Goal: Book appointment/travel/reservation

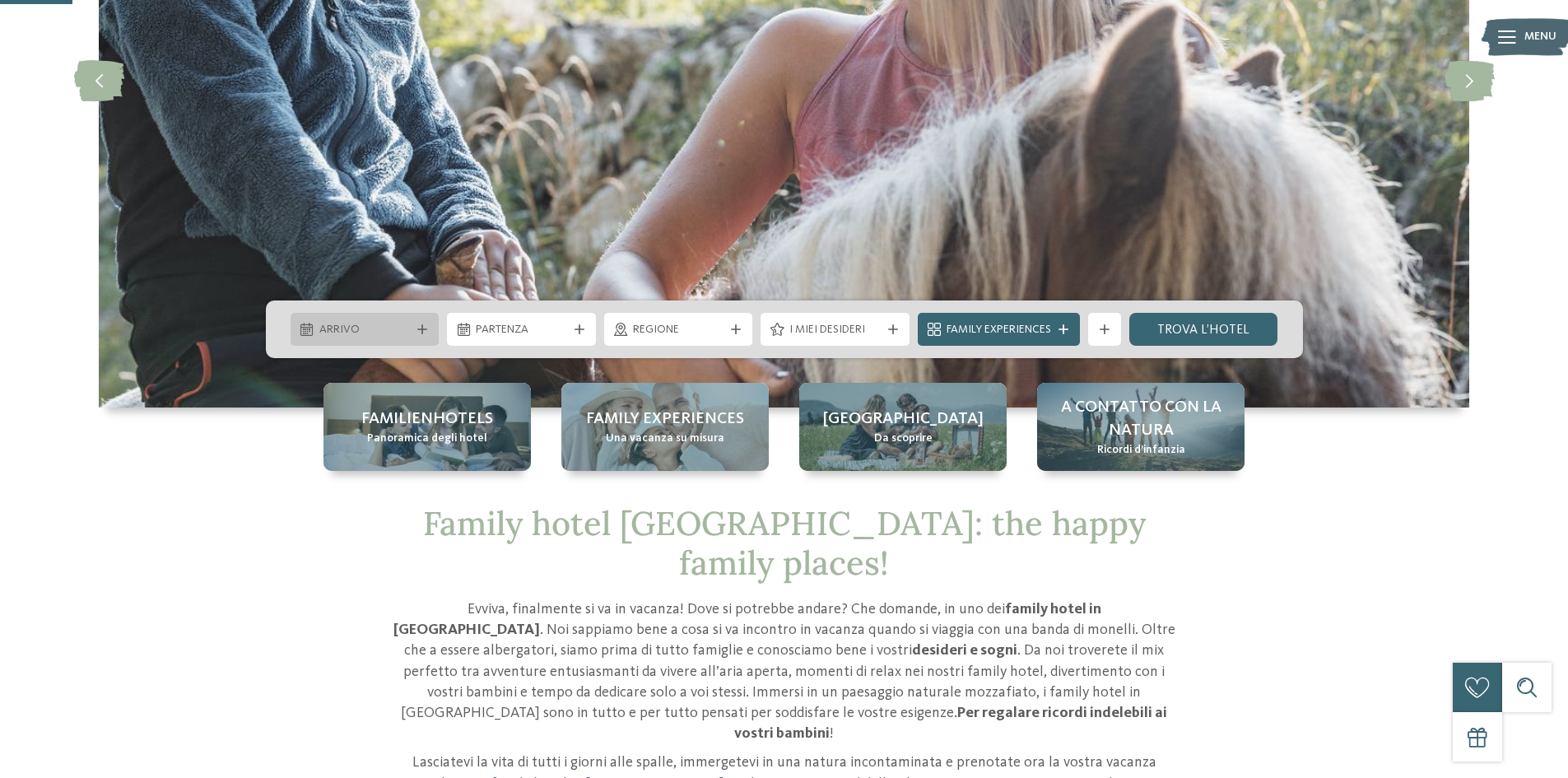
click at [374, 321] on div "Arrivo" at bounding box center [366, 329] width 100 height 18
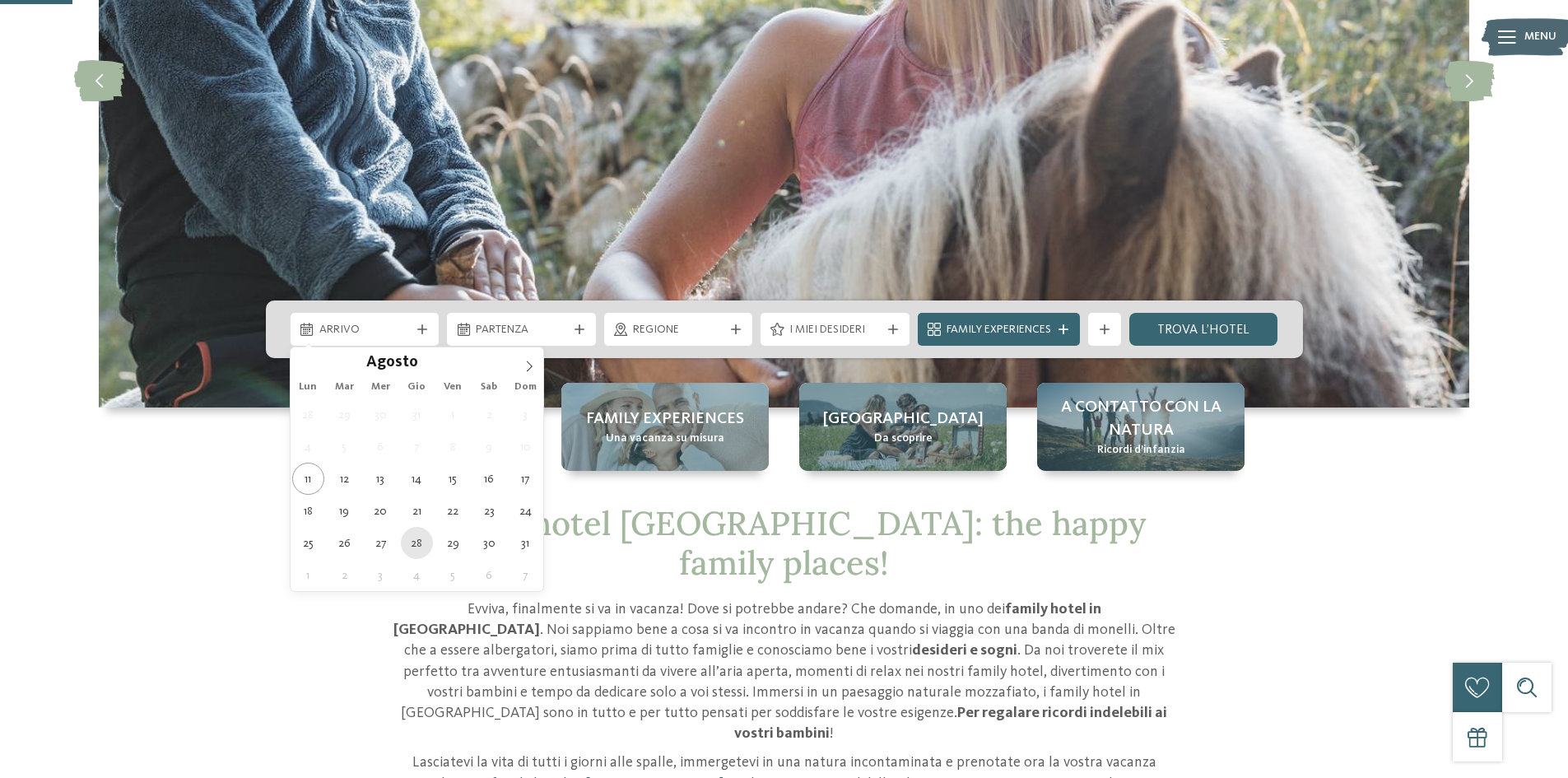
type div "28.08.2025"
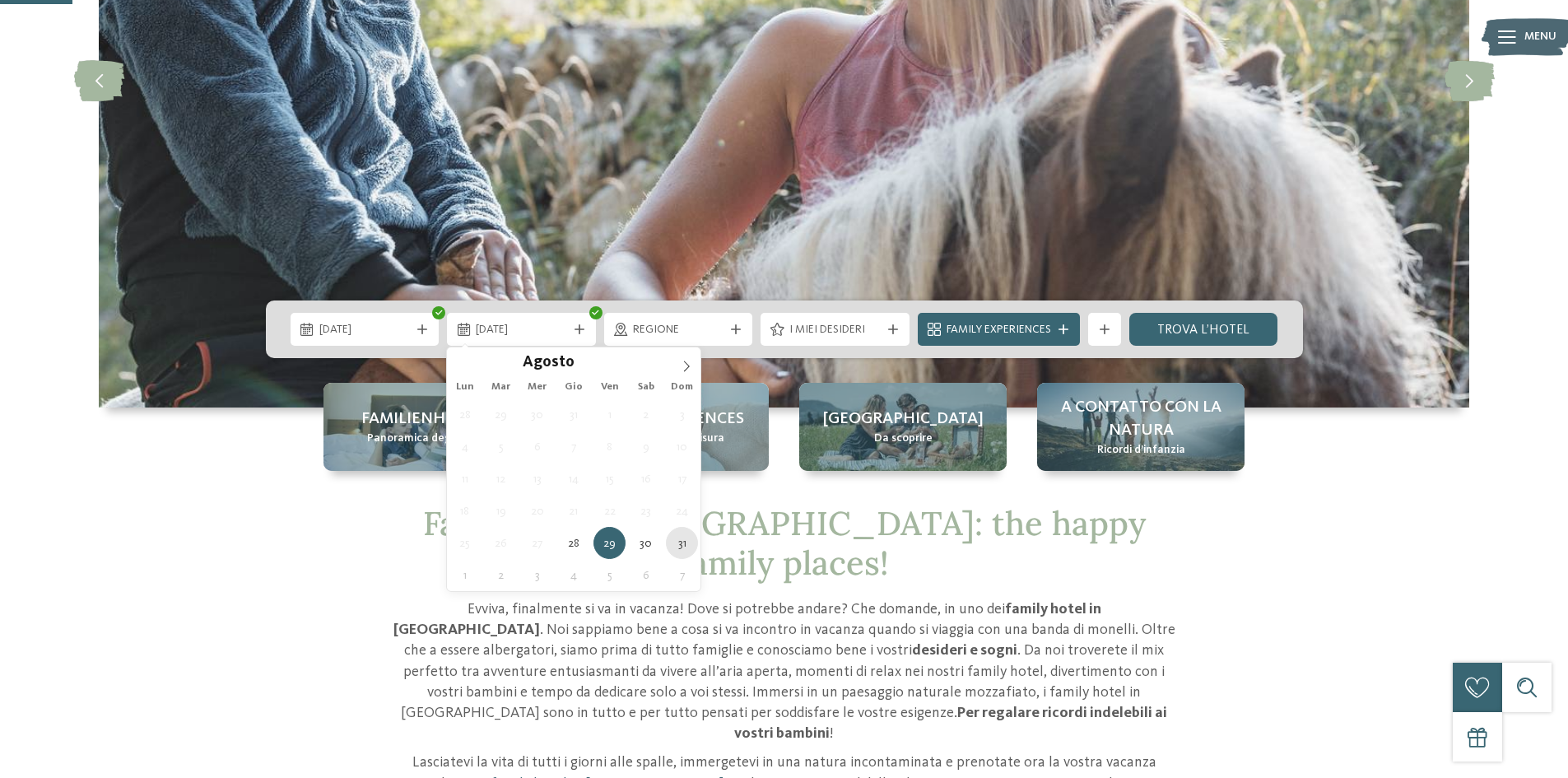
type div "31.08.2025"
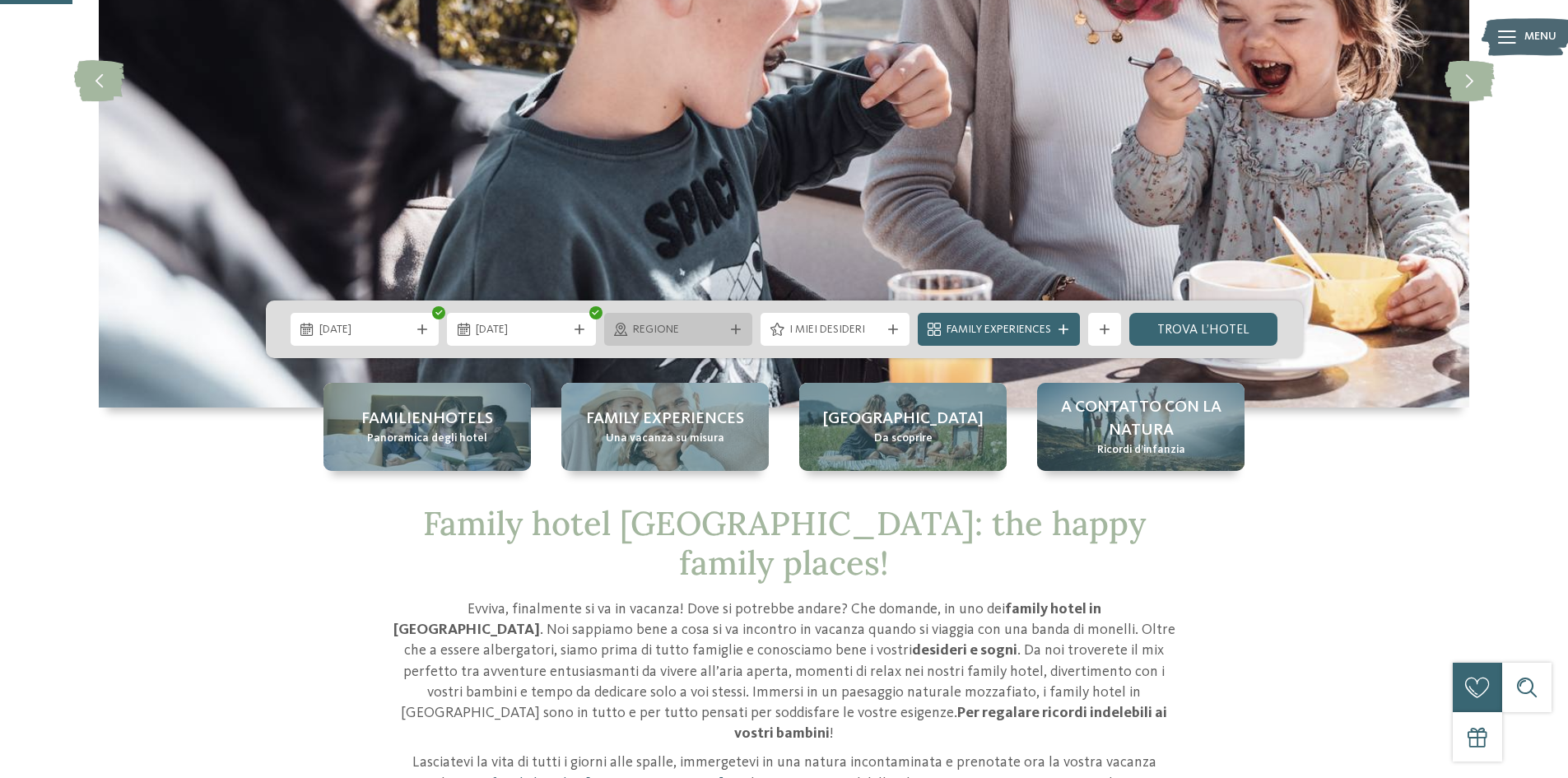
click at [737, 326] on icon at bounding box center [736, 329] width 10 height 10
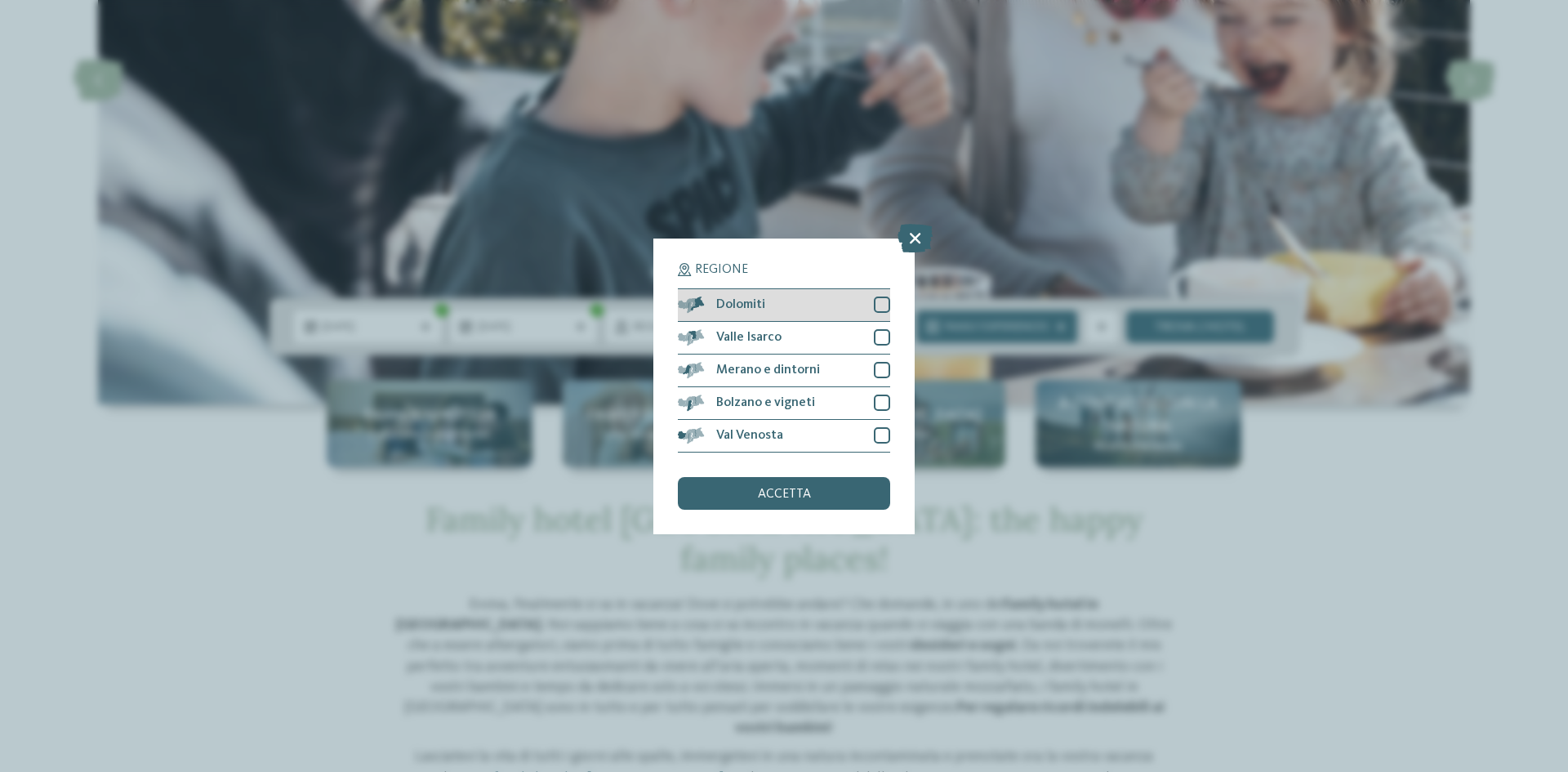
click at [883, 297] on div at bounding box center [882, 304] width 16 height 16
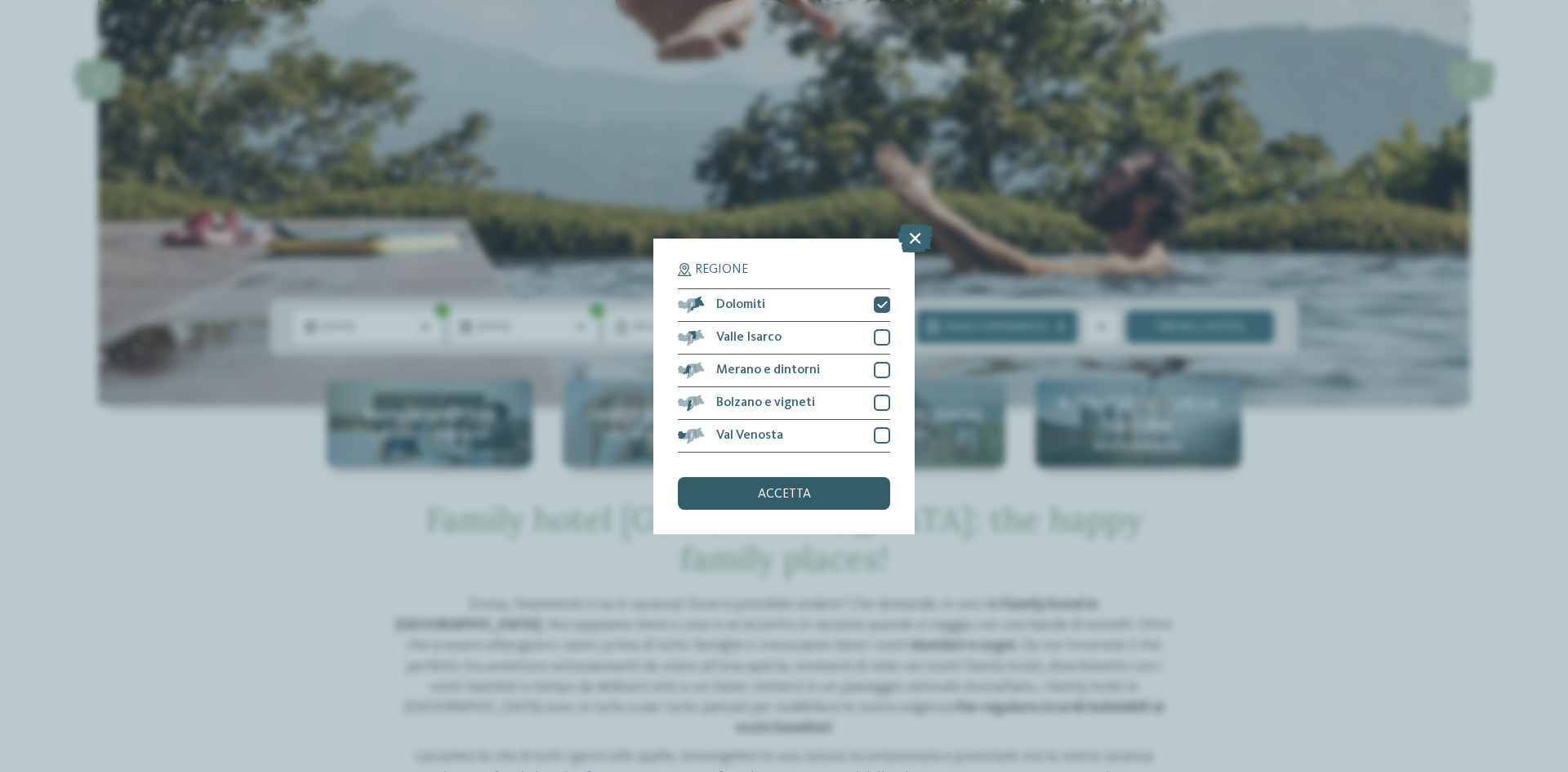
click at [796, 488] on span "accetta" at bounding box center [784, 494] width 53 height 13
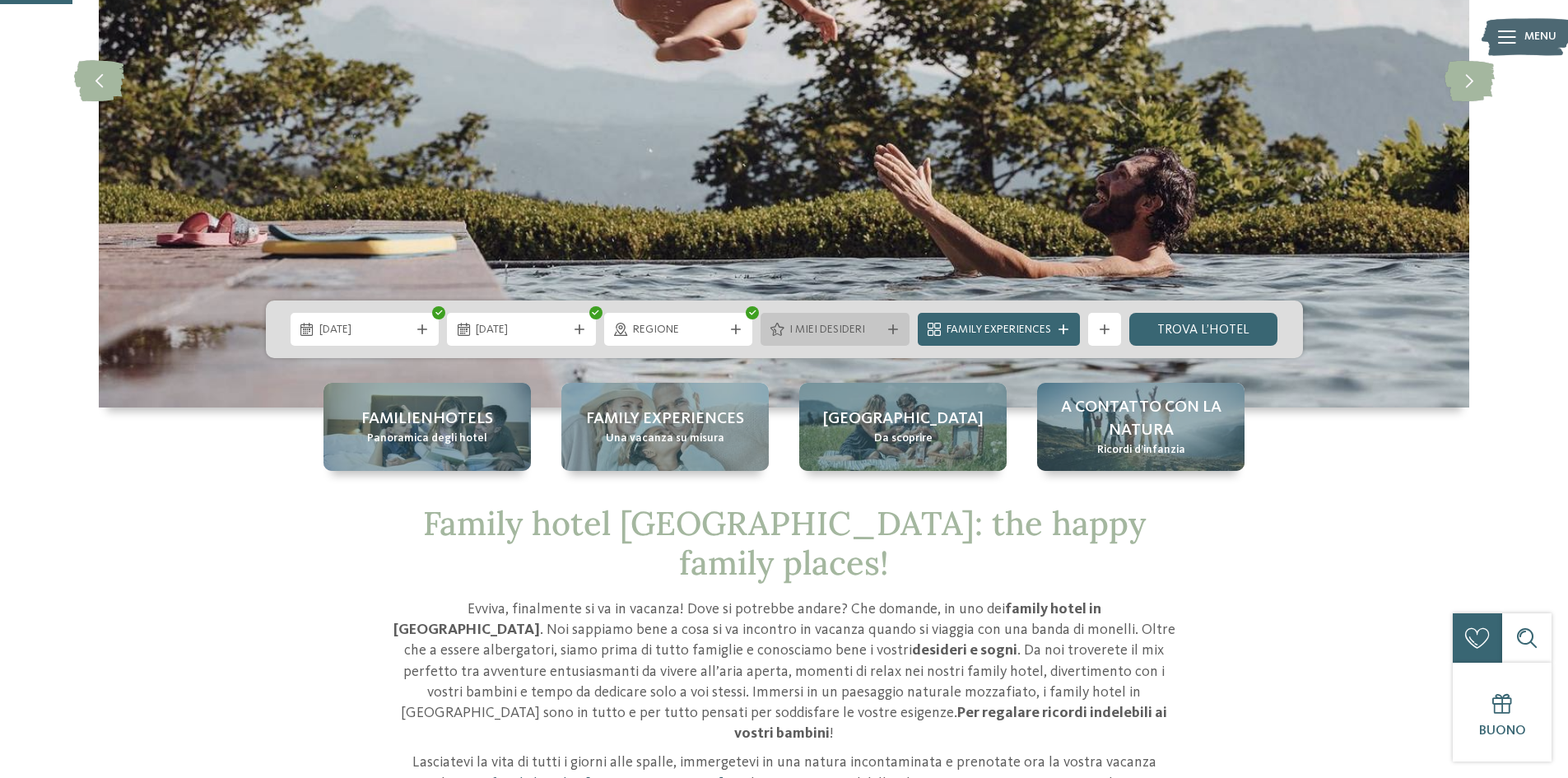
click at [804, 327] on span "I miei desideri" at bounding box center [835, 330] width 91 height 16
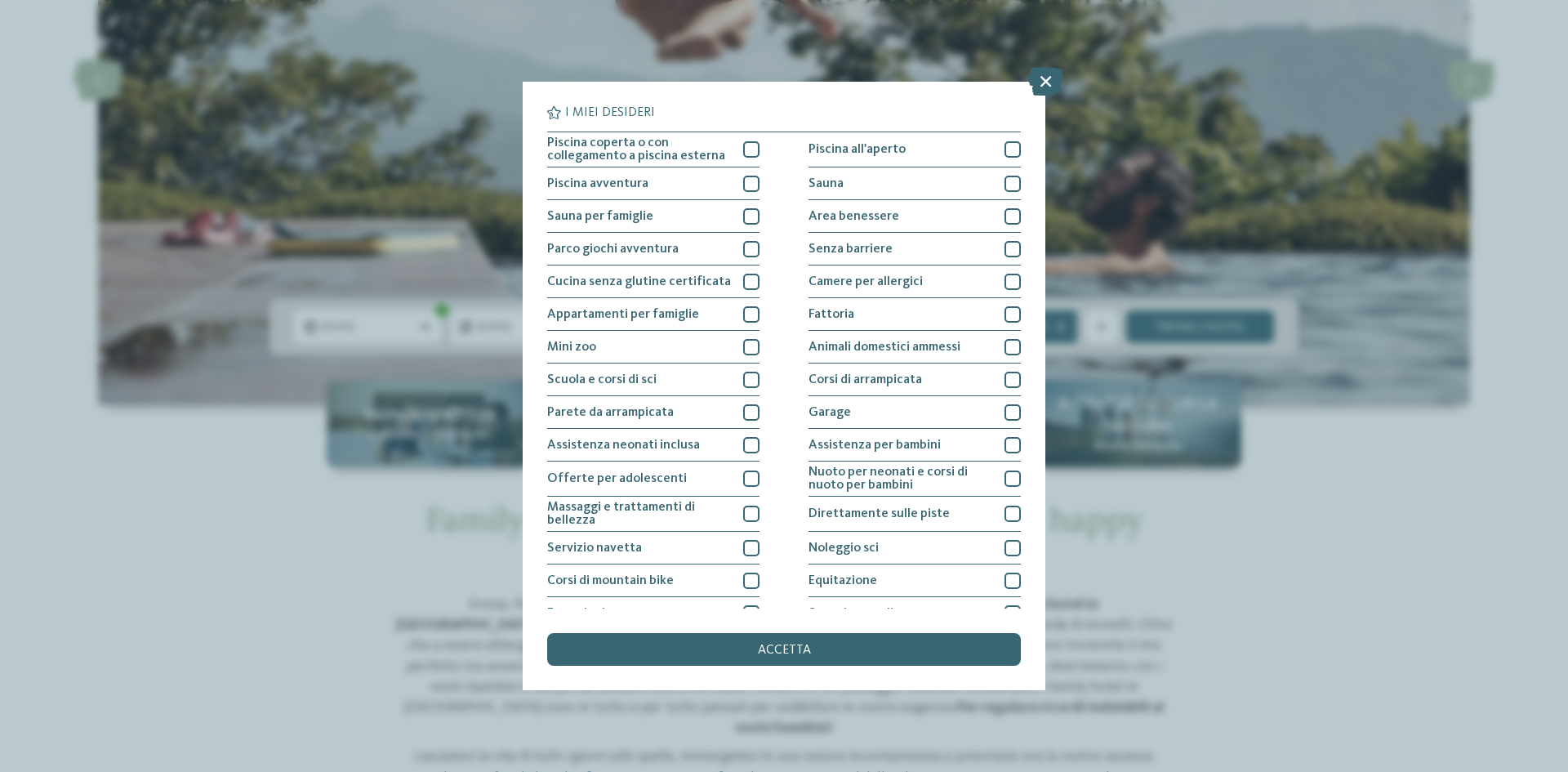
drag, startPoint x: 1047, startPoint y: 76, endPoint x: 980, endPoint y: 107, distance: 73.8
click at [1046, 76] on icon at bounding box center [1045, 81] width 35 height 29
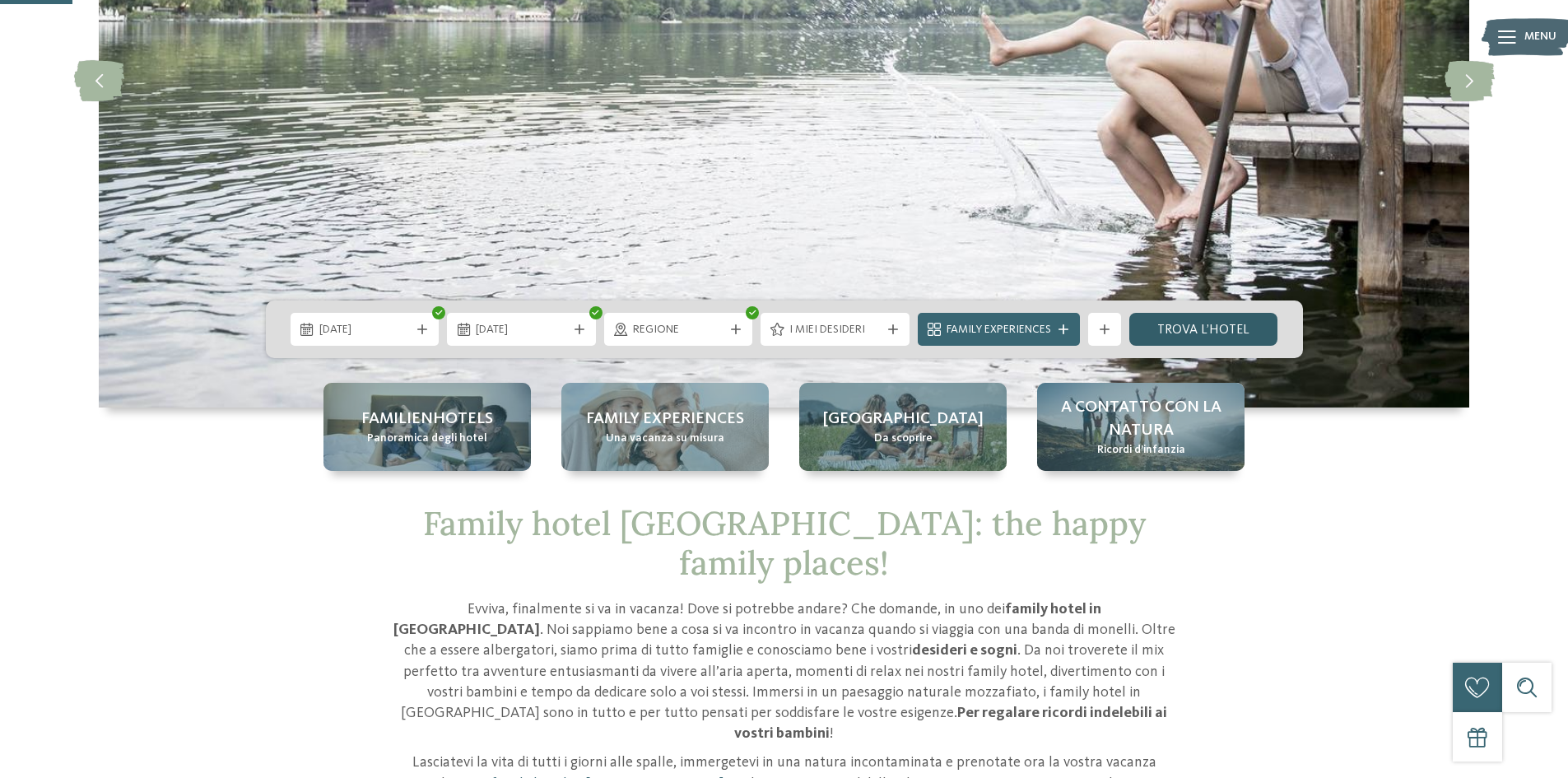
click at [1191, 332] on link "trova l’hotel" at bounding box center [1203, 329] width 149 height 33
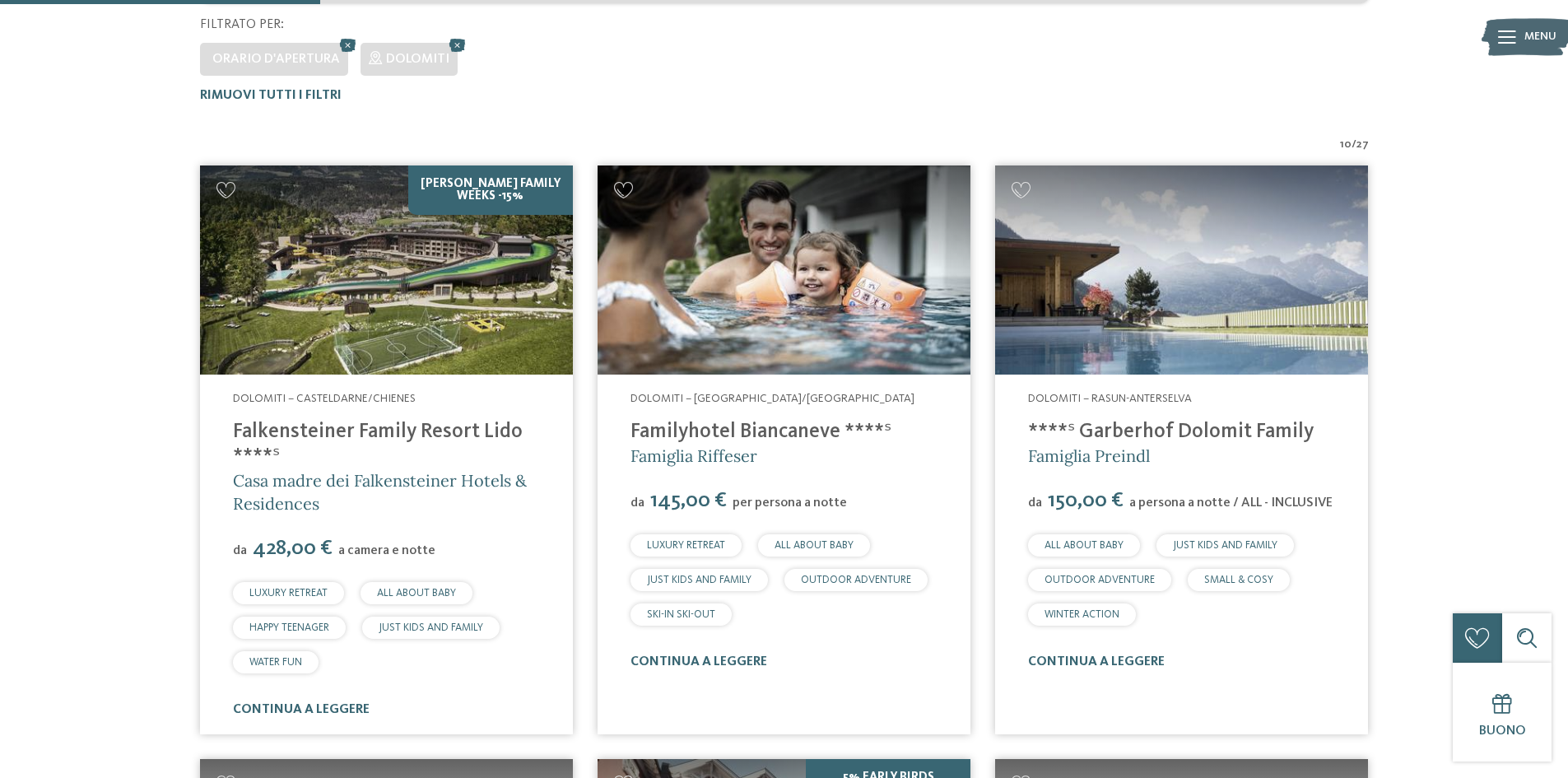
scroll to position [622, 0]
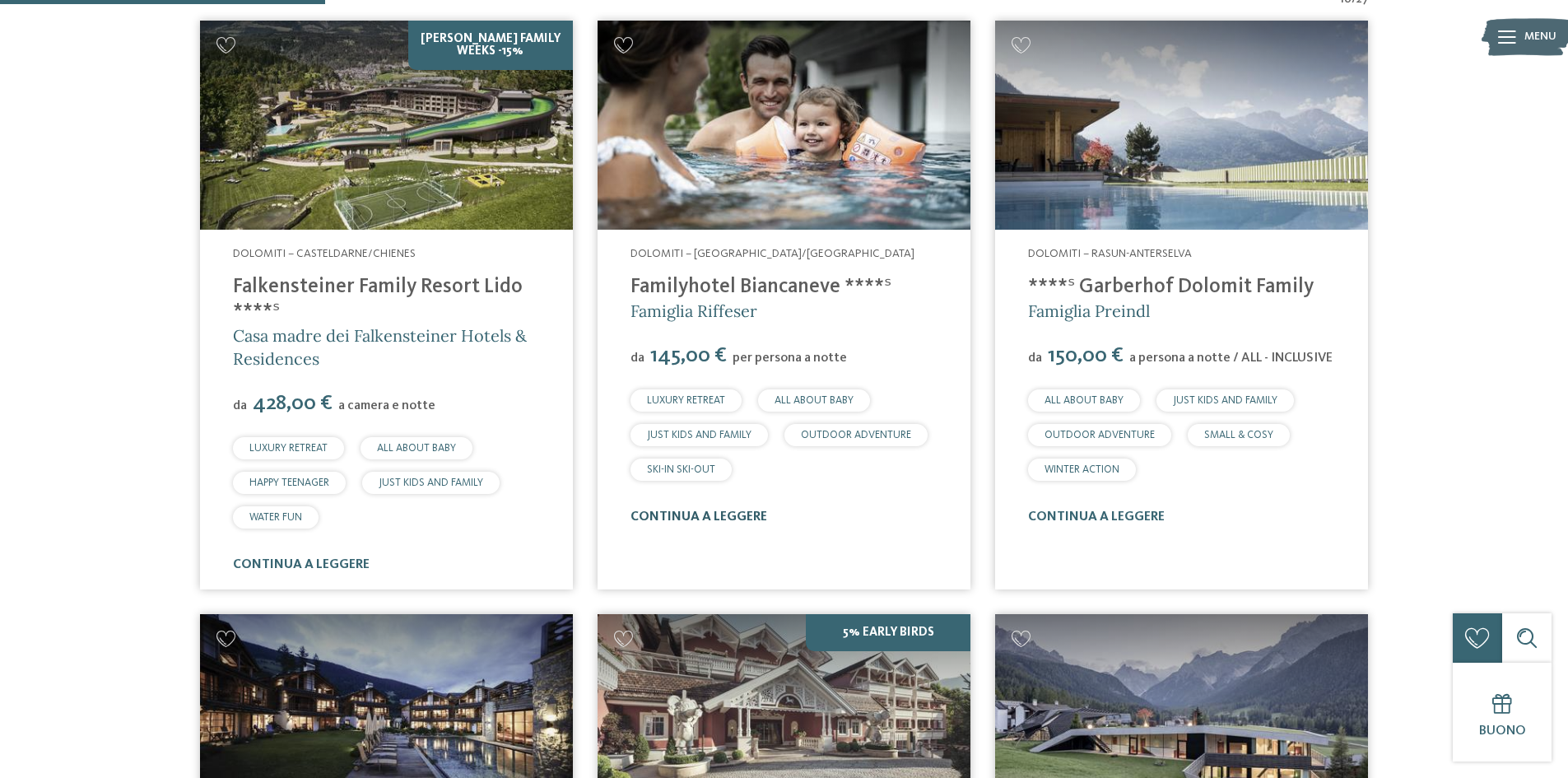
click at [706, 517] on link "continua a leggere" at bounding box center [699, 517] width 137 height 13
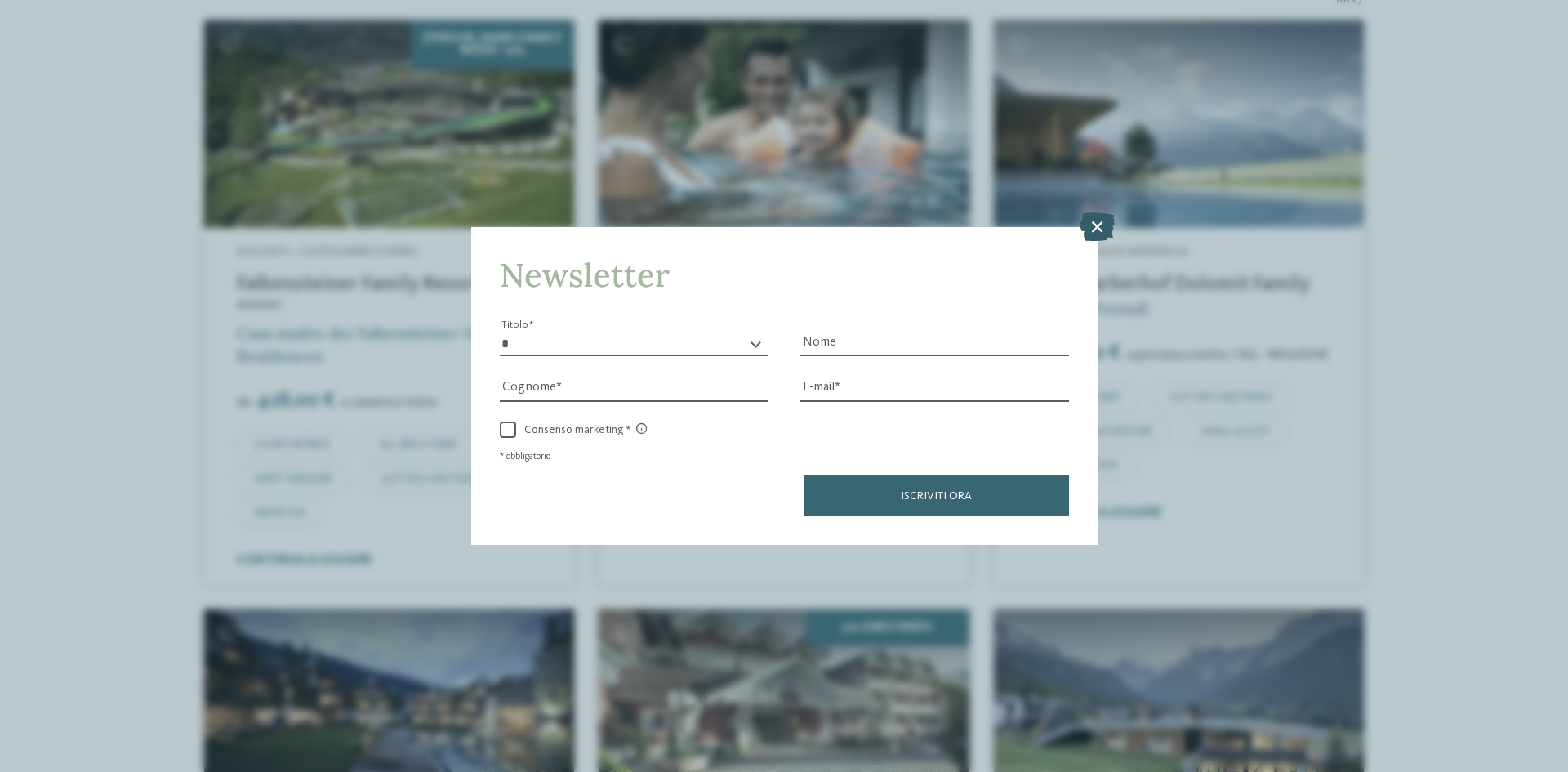
click at [1094, 219] on icon at bounding box center [1097, 227] width 35 height 29
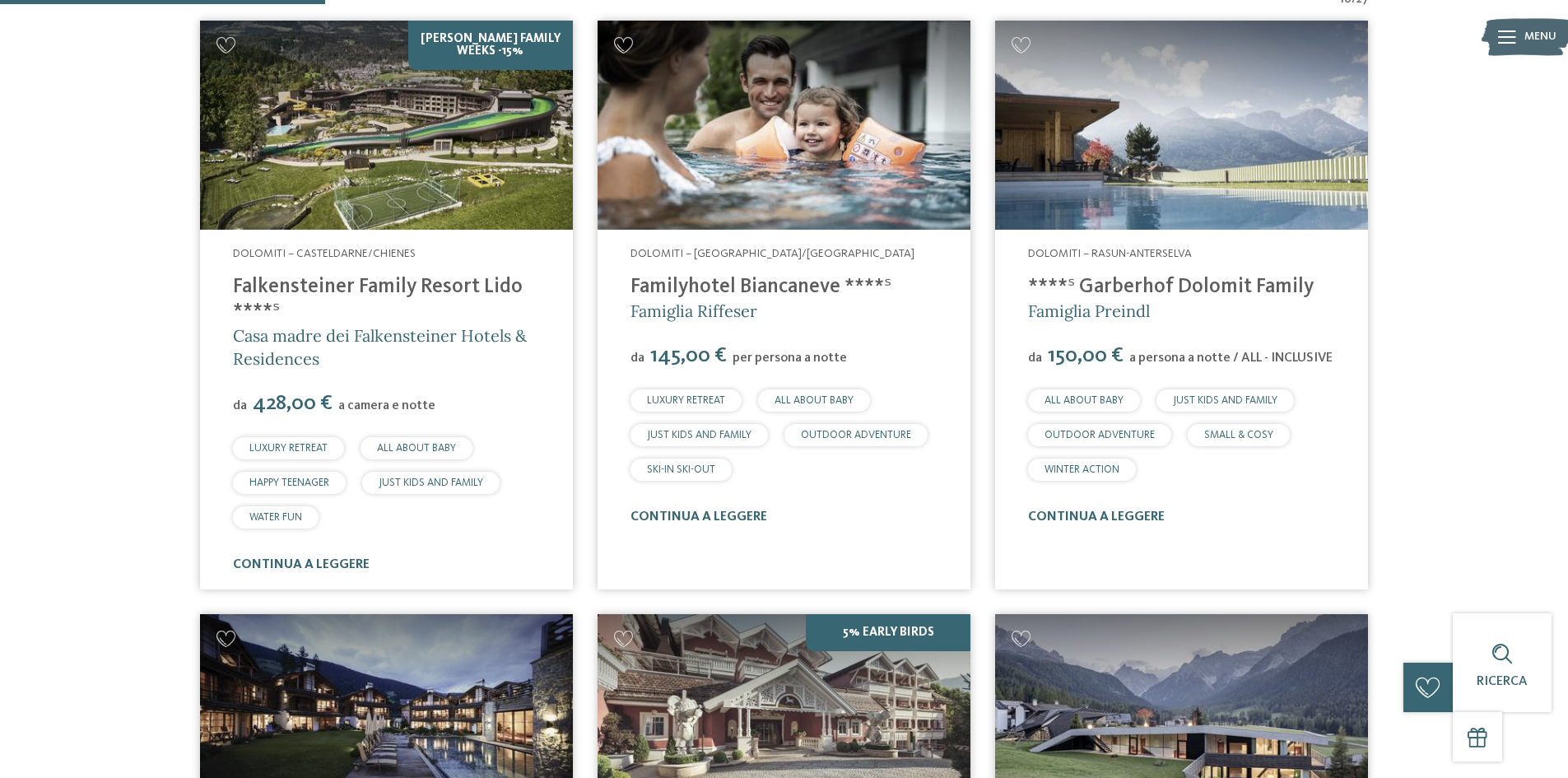
drag, startPoint x: 1185, startPoint y: 285, endPoint x: 1276, endPoint y: 514, distance: 246.4
click at [1287, 536] on div "Dolomiti – Rasun-Anterselva ****ˢ Garberhof Dolomit Family Famiglia Preindl da …" at bounding box center [1182, 386] width 373 height 312
click at [1155, 521] on link "continua a leggere" at bounding box center [1097, 517] width 137 height 13
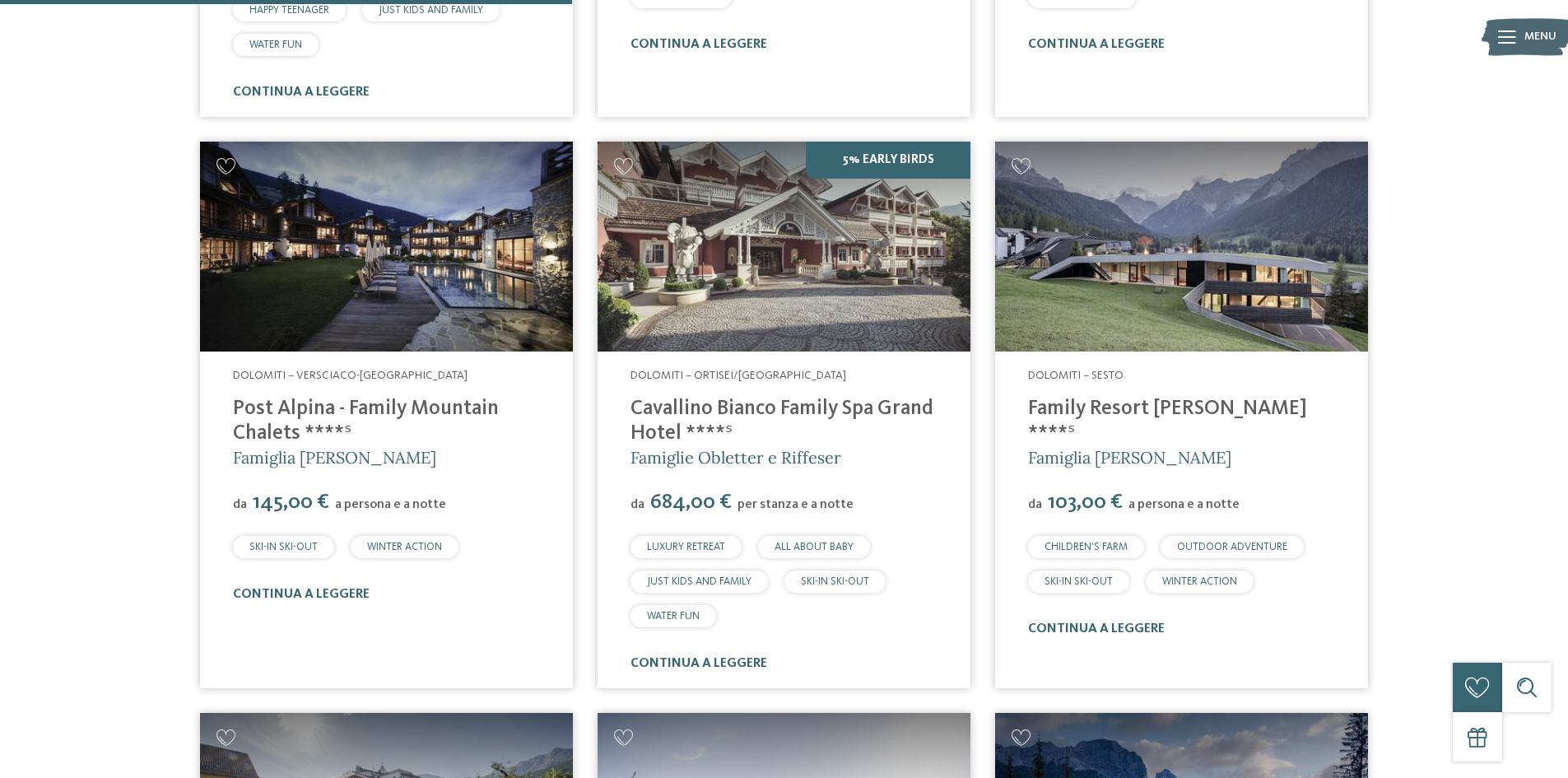
scroll to position [1198, 0]
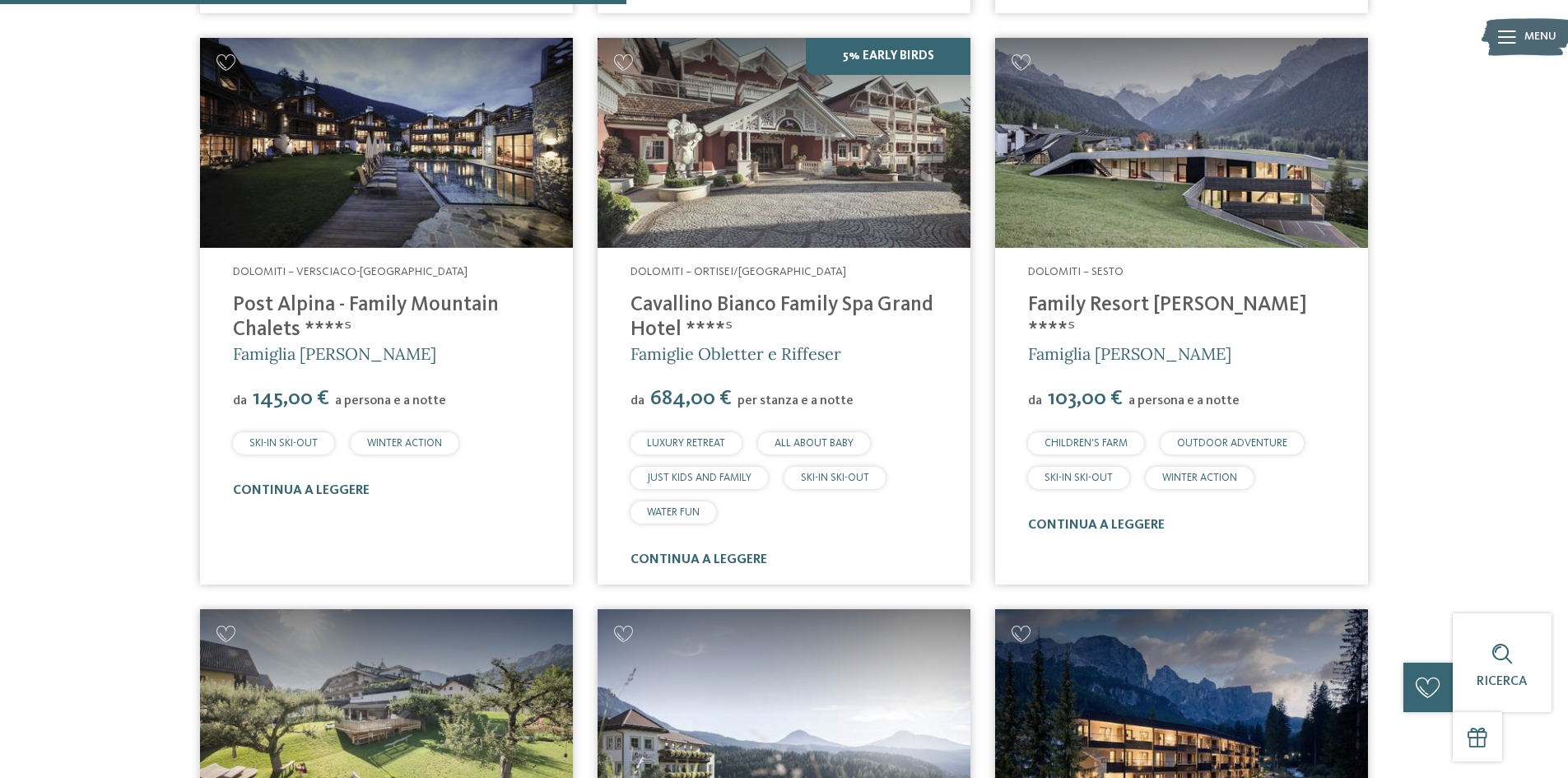
click at [265, 485] on link "continua a leggere" at bounding box center [301, 490] width 137 height 13
click at [700, 556] on link "continua a leggere" at bounding box center [699, 560] width 137 height 13
drag, startPoint x: 1026, startPoint y: 300, endPoint x: 1207, endPoint y: 306, distance: 181.1
click at [1207, 306] on div "Dolomiti – Sesto Family Resort Rainer ****ˢ Famiglia Rainer da 103,00 € a perso…" at bounding box center [1182, 399] width 373 height 302
copy link "Family Resort Rainer"
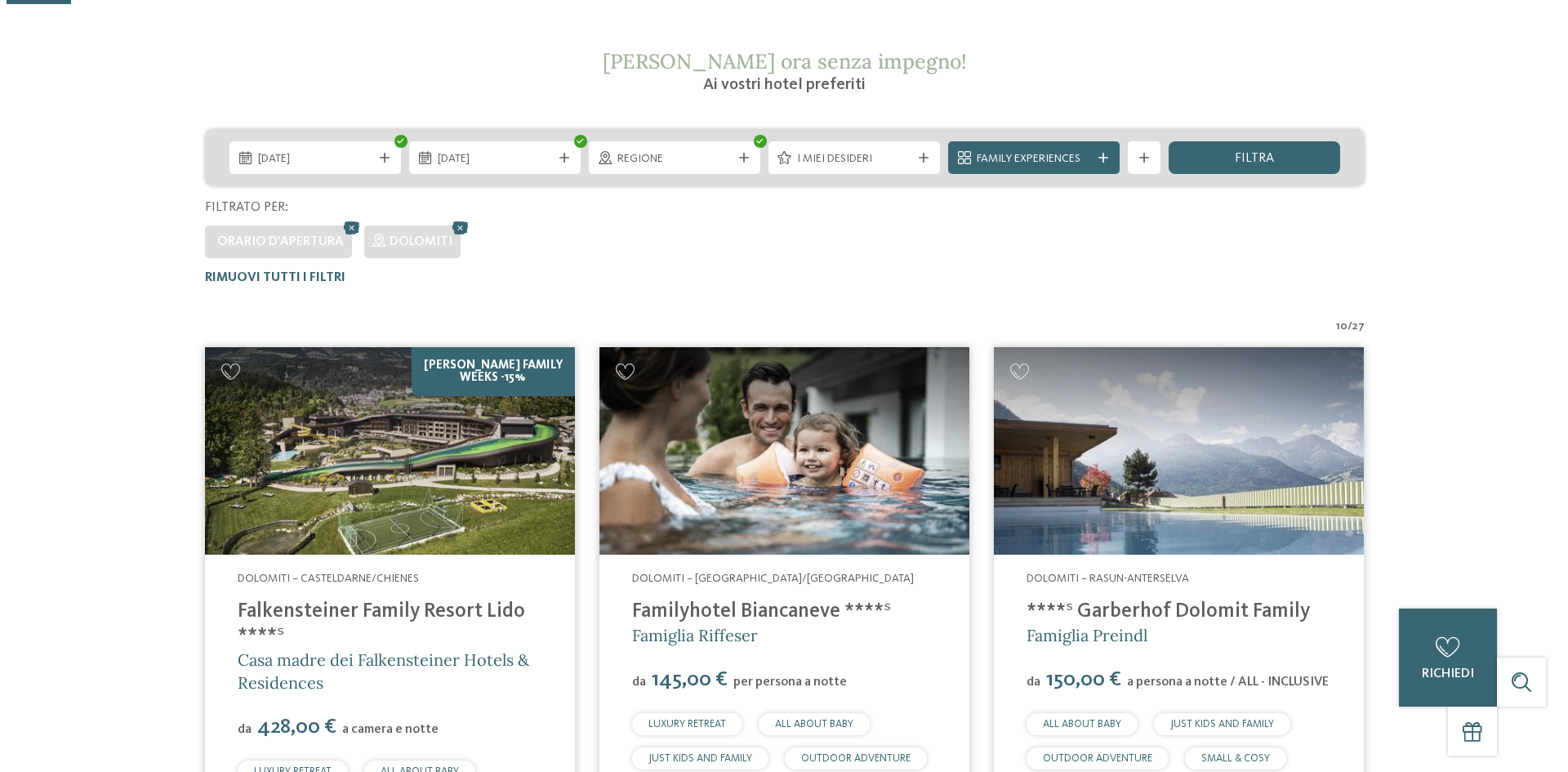
scroll to position [0, 0]
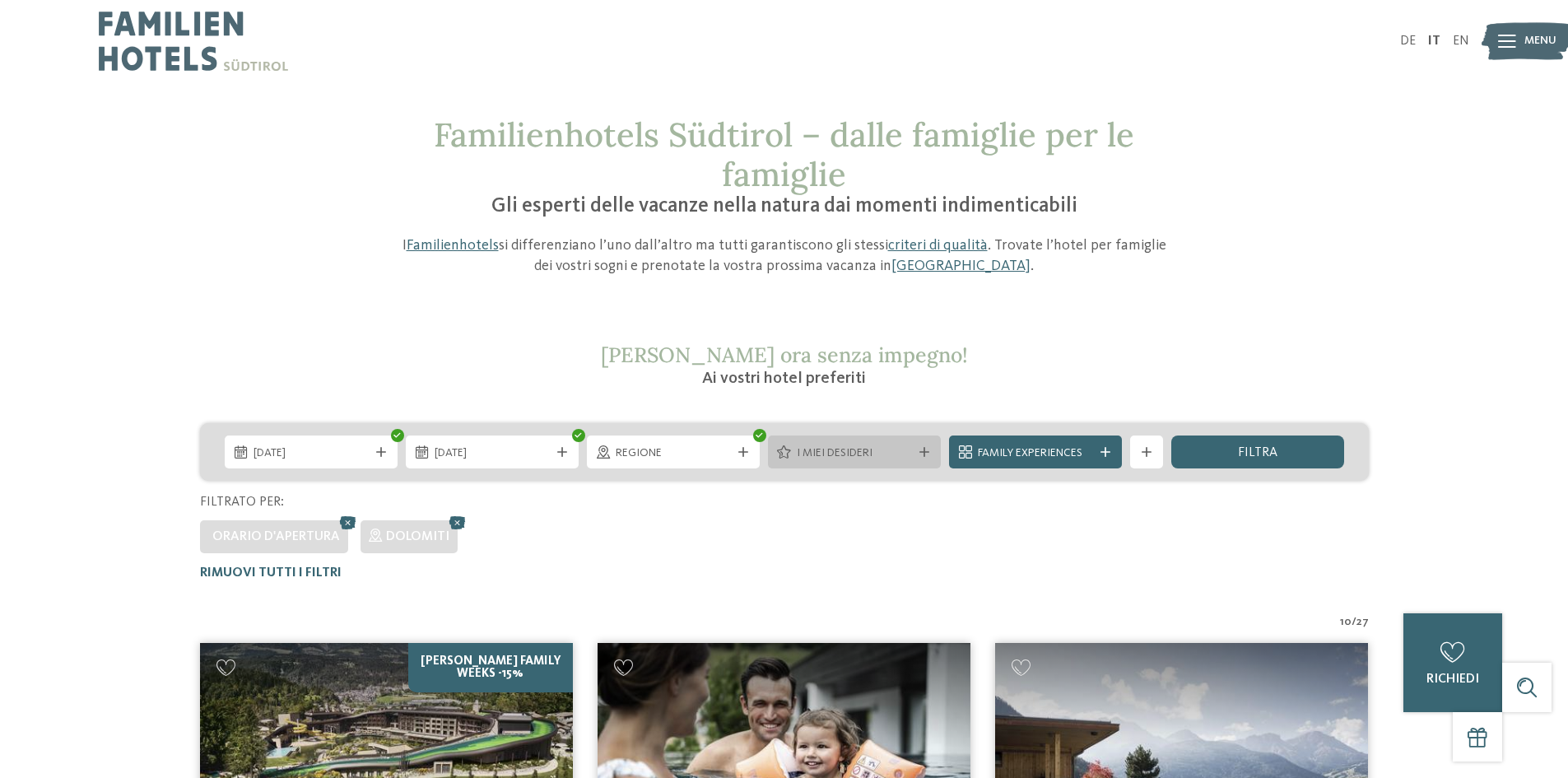
click at [887, 450] on span "I miei desideri" at bounding box center [854, 453] width 115 height 16
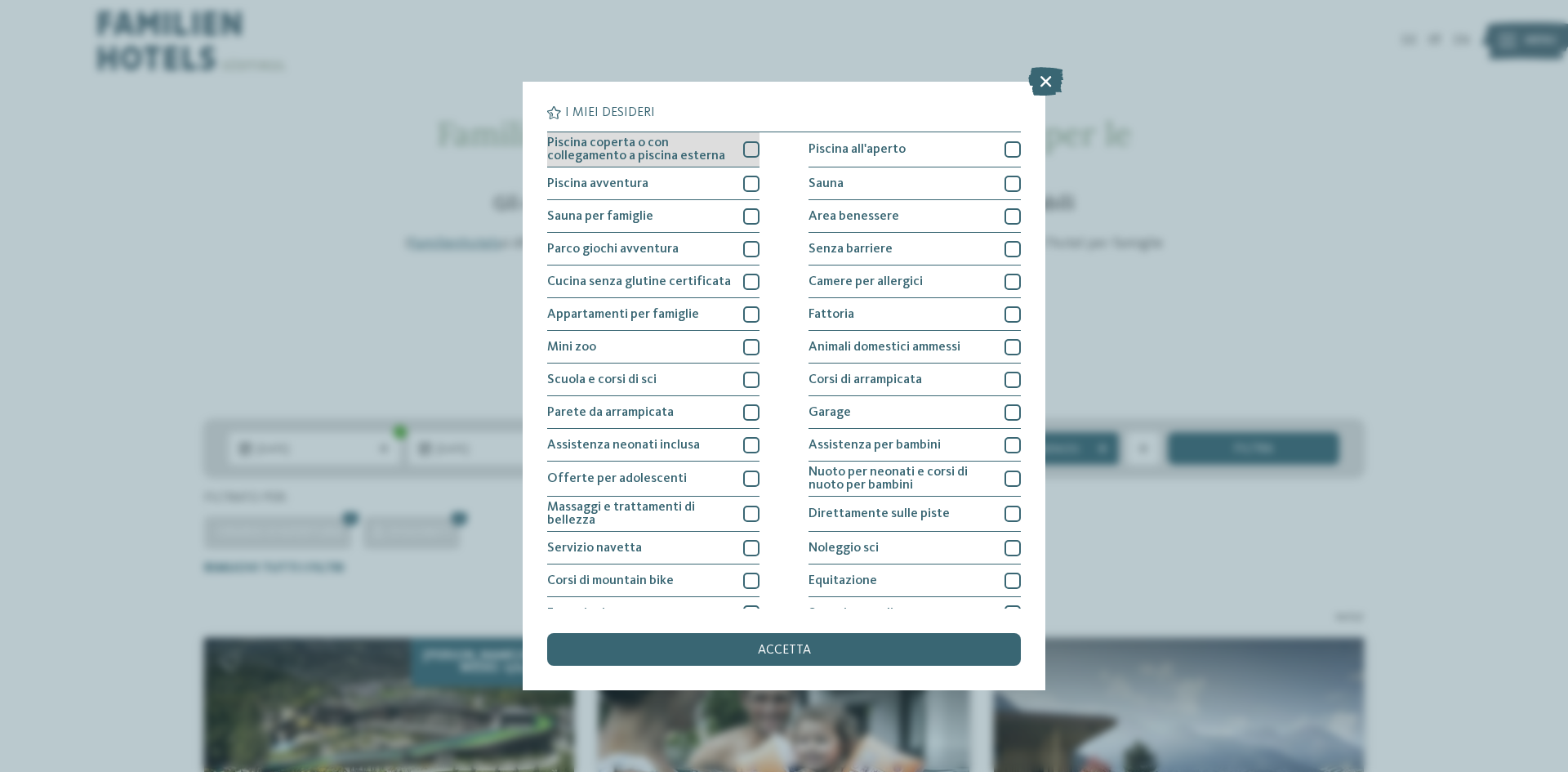
click at [751, 149] on div at bounding box center [751, 149] width 16 height 16
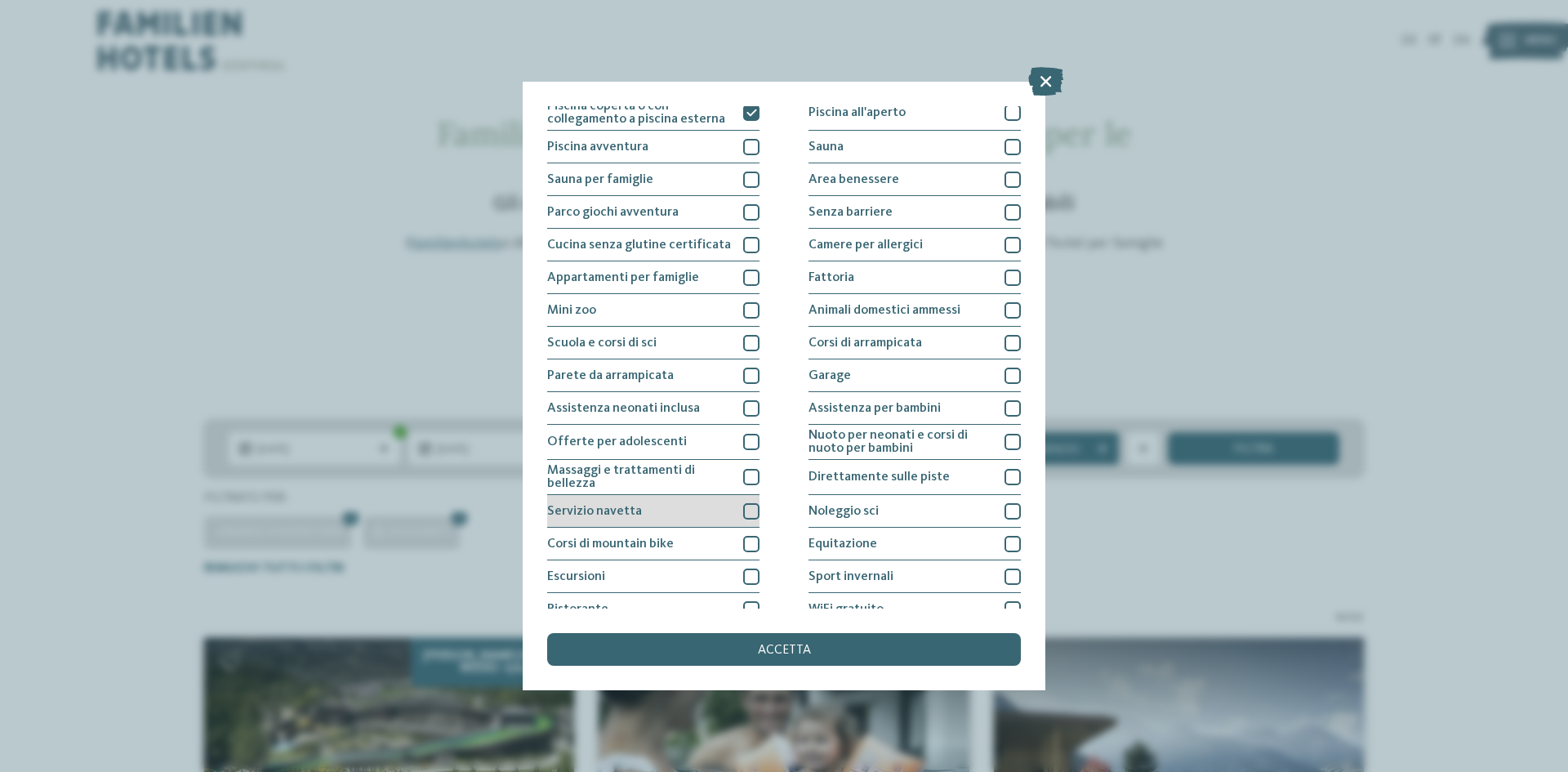
scroll to position [87, 0]
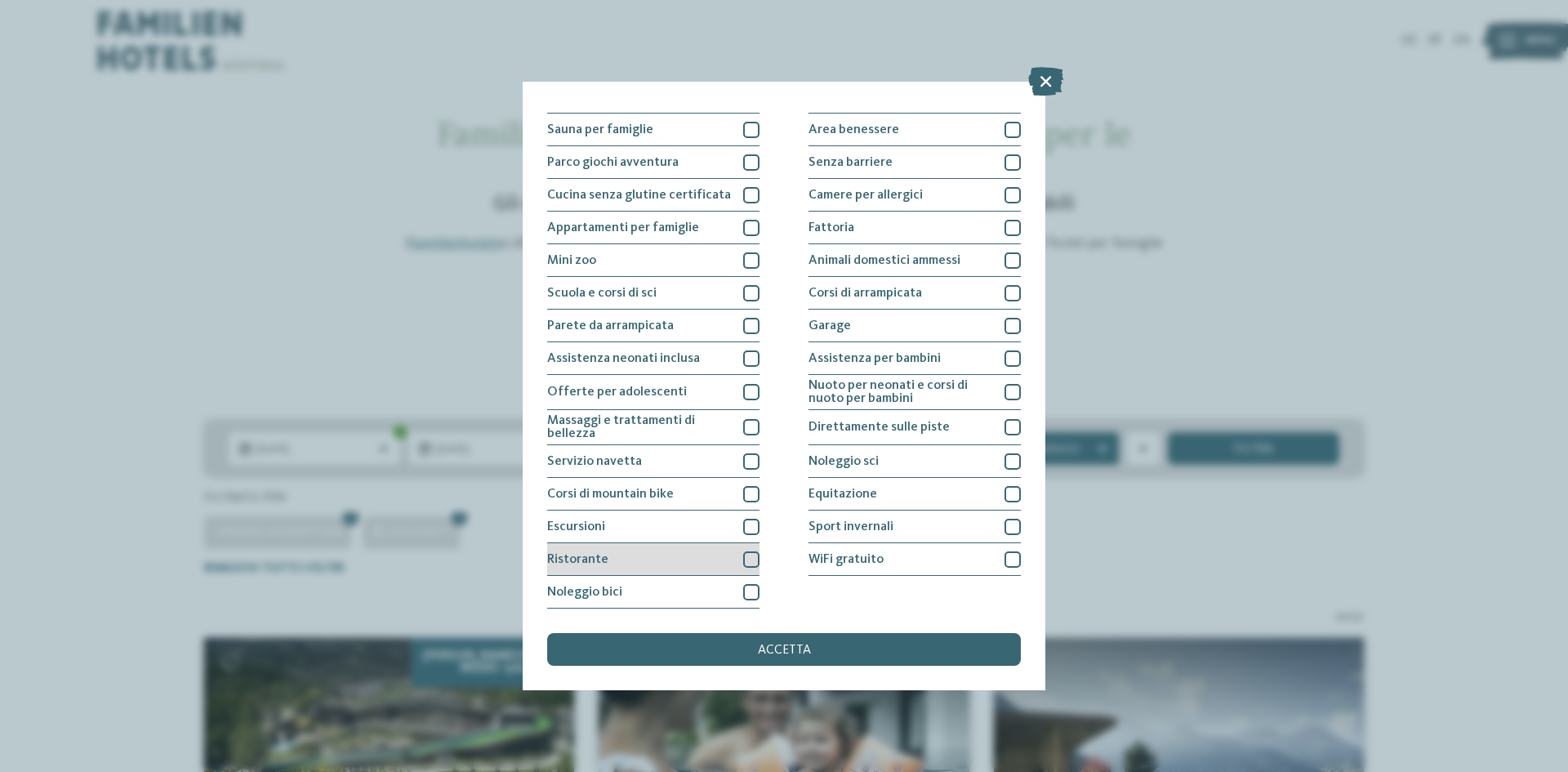
click at [744, 559] on div at bounding box center [751, 559] width 16 height 16
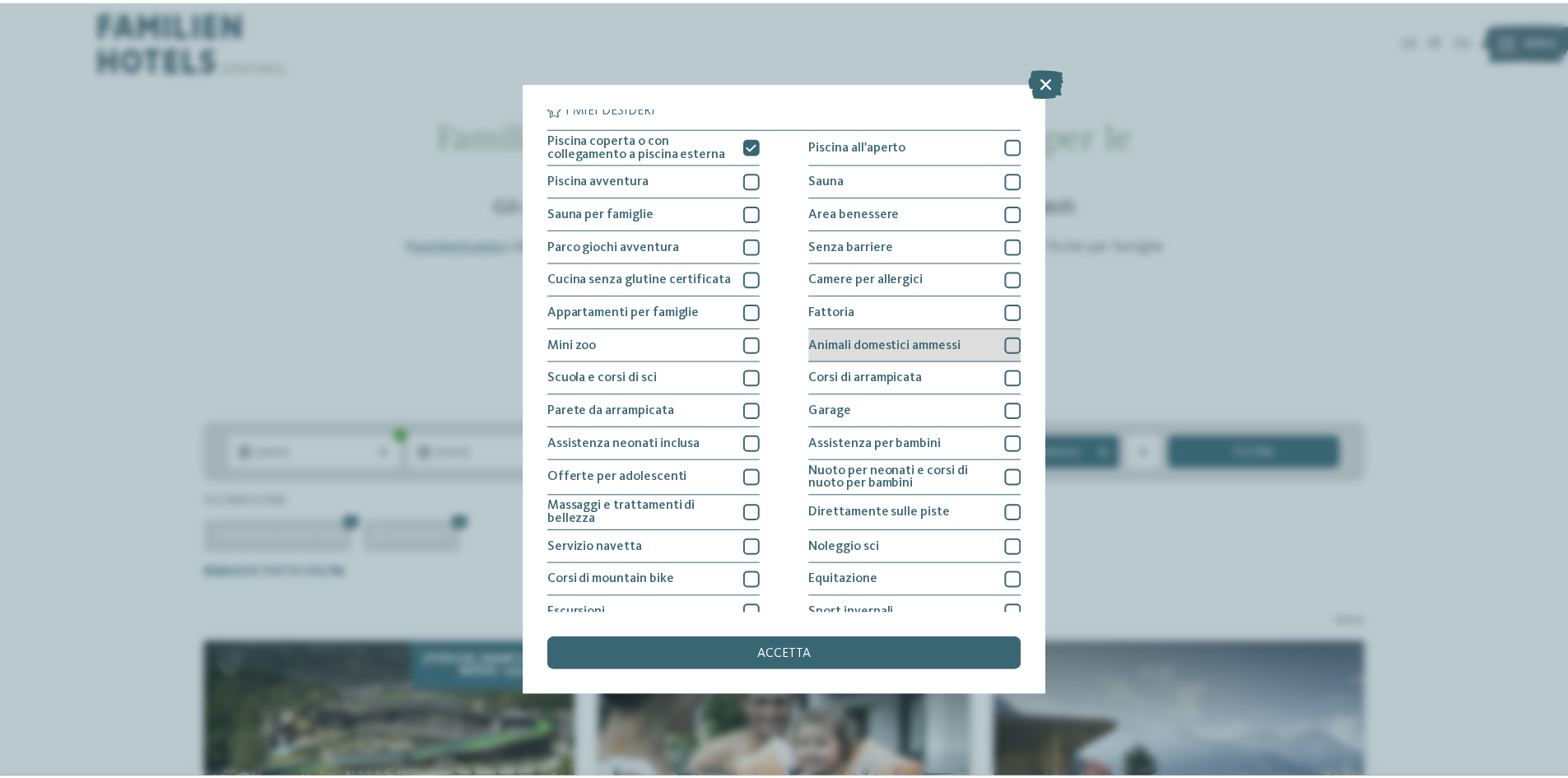
scroll to position [0, 0]
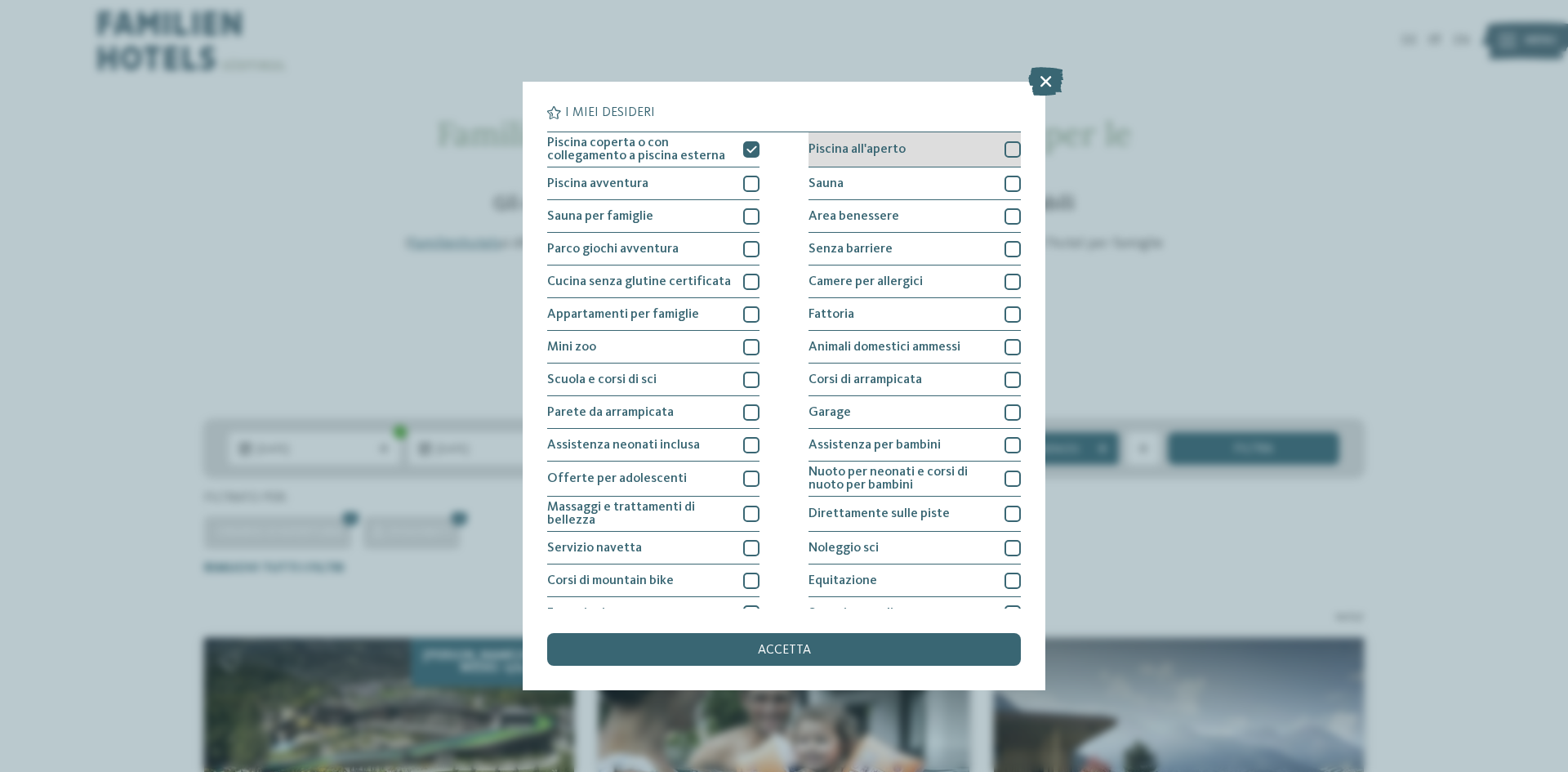
click at [1005, 148] on div at bounding box center [1013, 149] width 16 height 16
click at [744, 184] on div at bounding box center [751, 183] width 16 height 16
click at [780, 652] on span "accetta" at bounding box center [784, 650] width 53 height 13
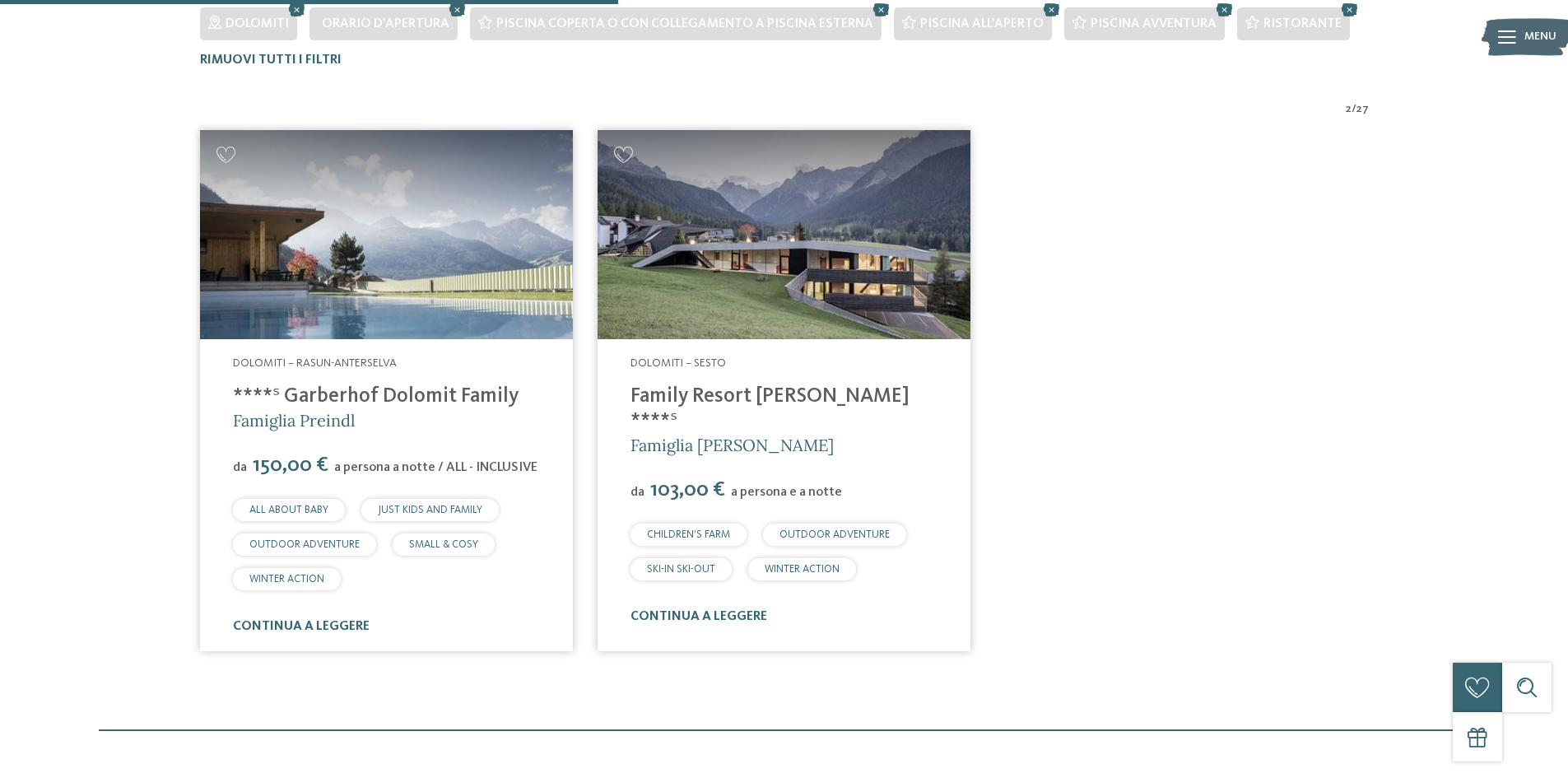
scroll to position [540, 0]
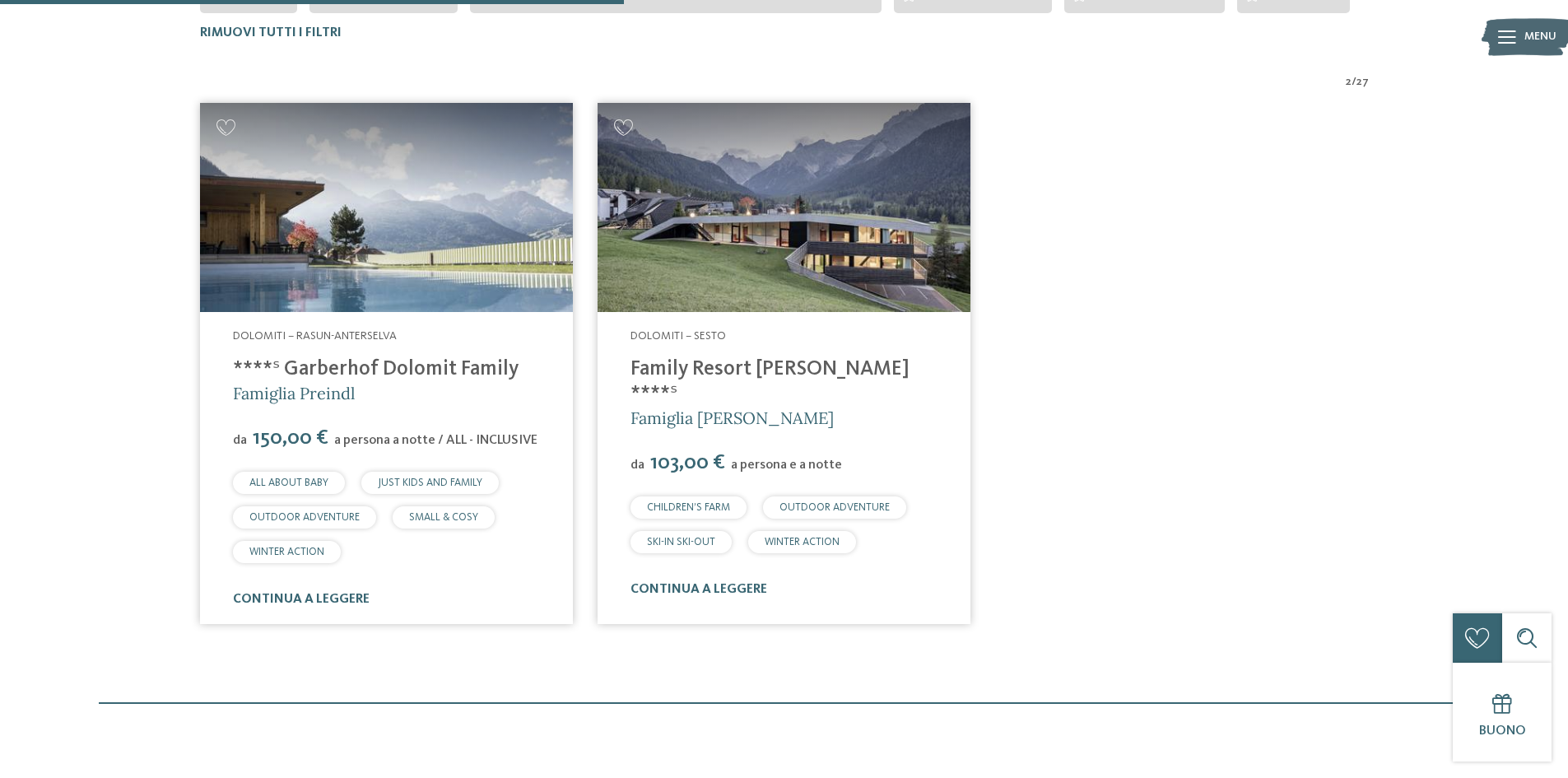
click at [403, 366] on link "****ˢ Garberhof Dolomit Family" at bounding box center [375, 368] width 286 height 20
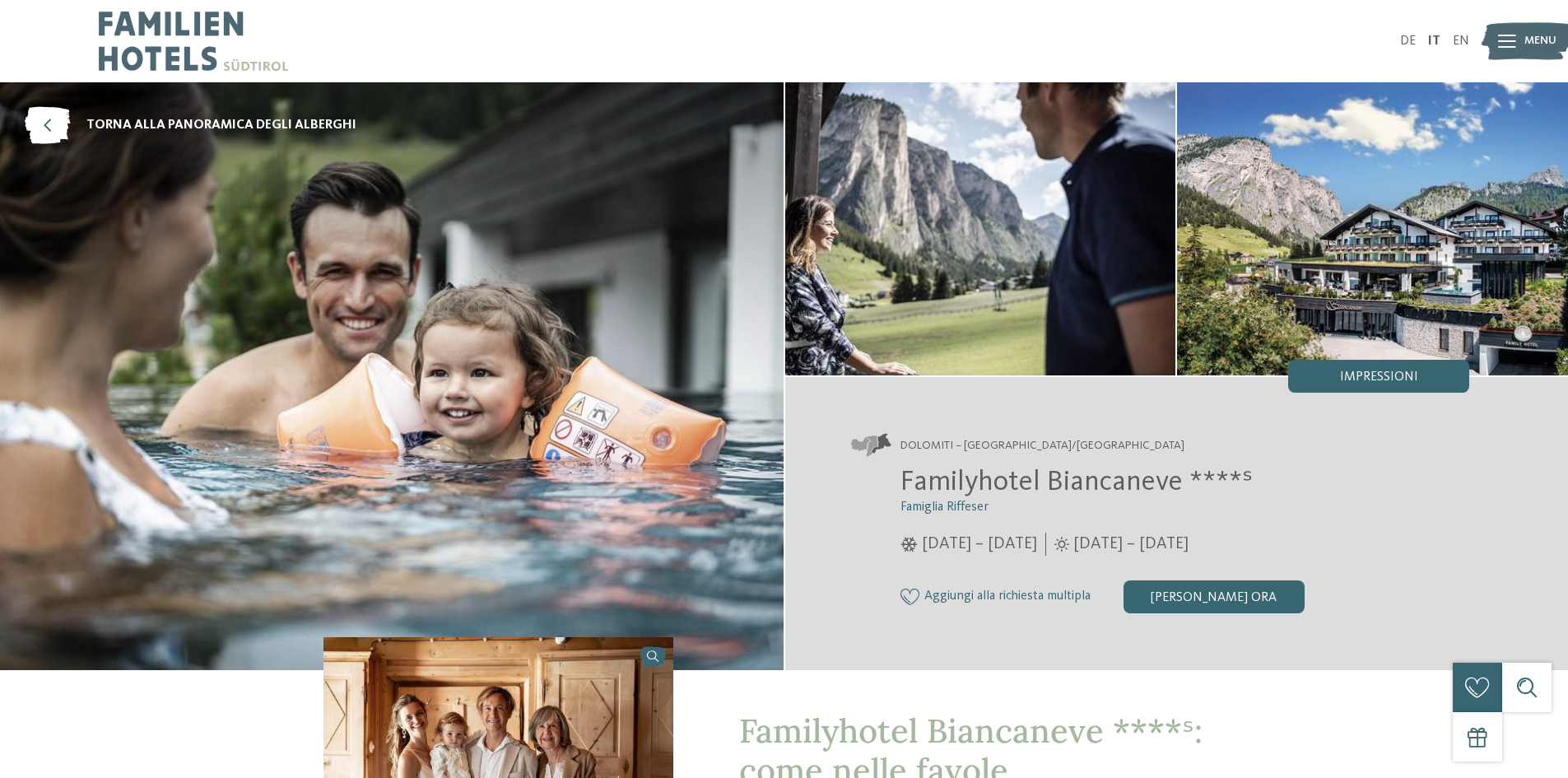
click at [1499, 48] on div at bounding box center [1507, 40] width 18 height 41
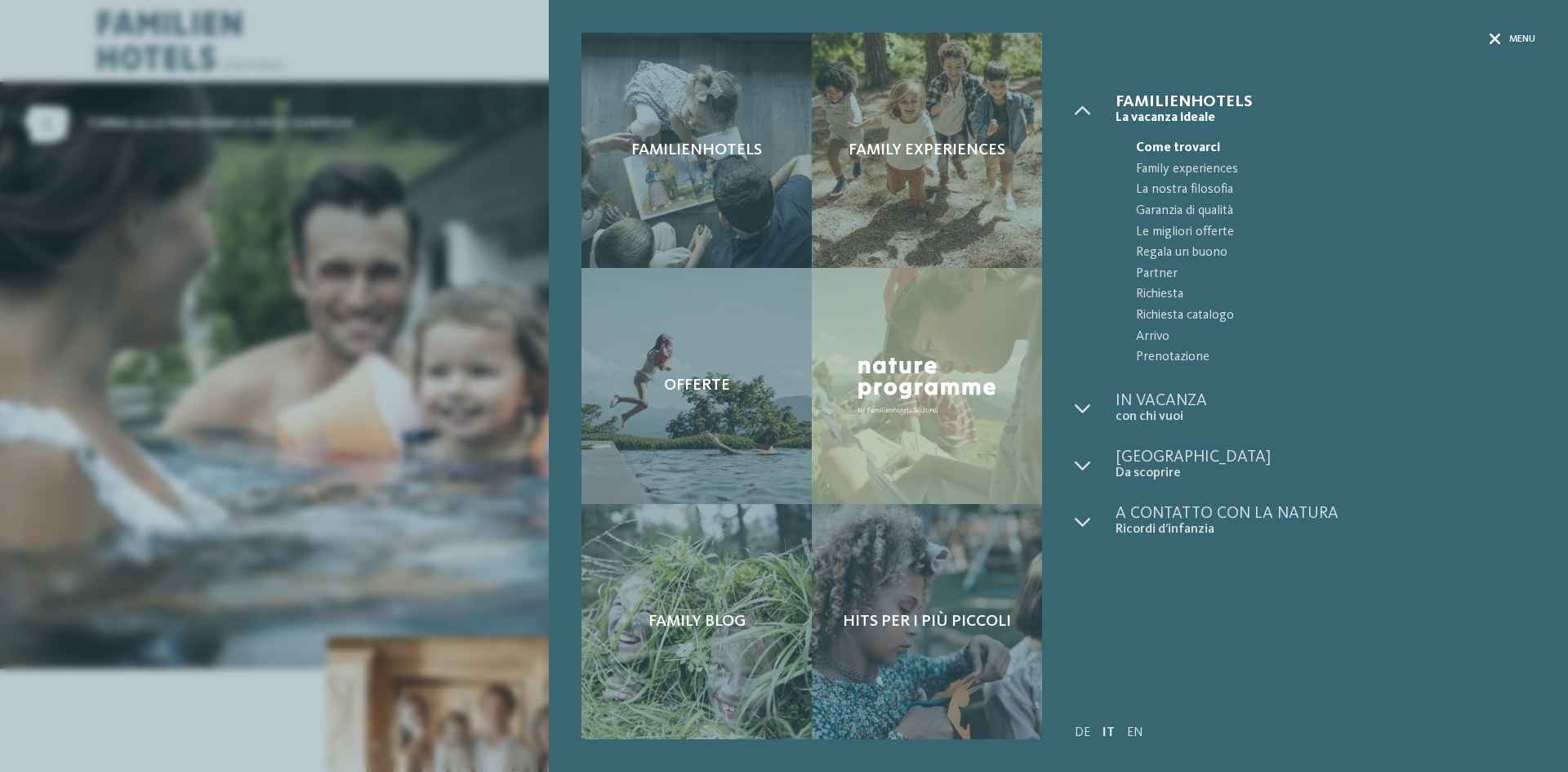
click at [1510, 41] on span "Menu" at bounding box center [1522, 39] width 26 height 14
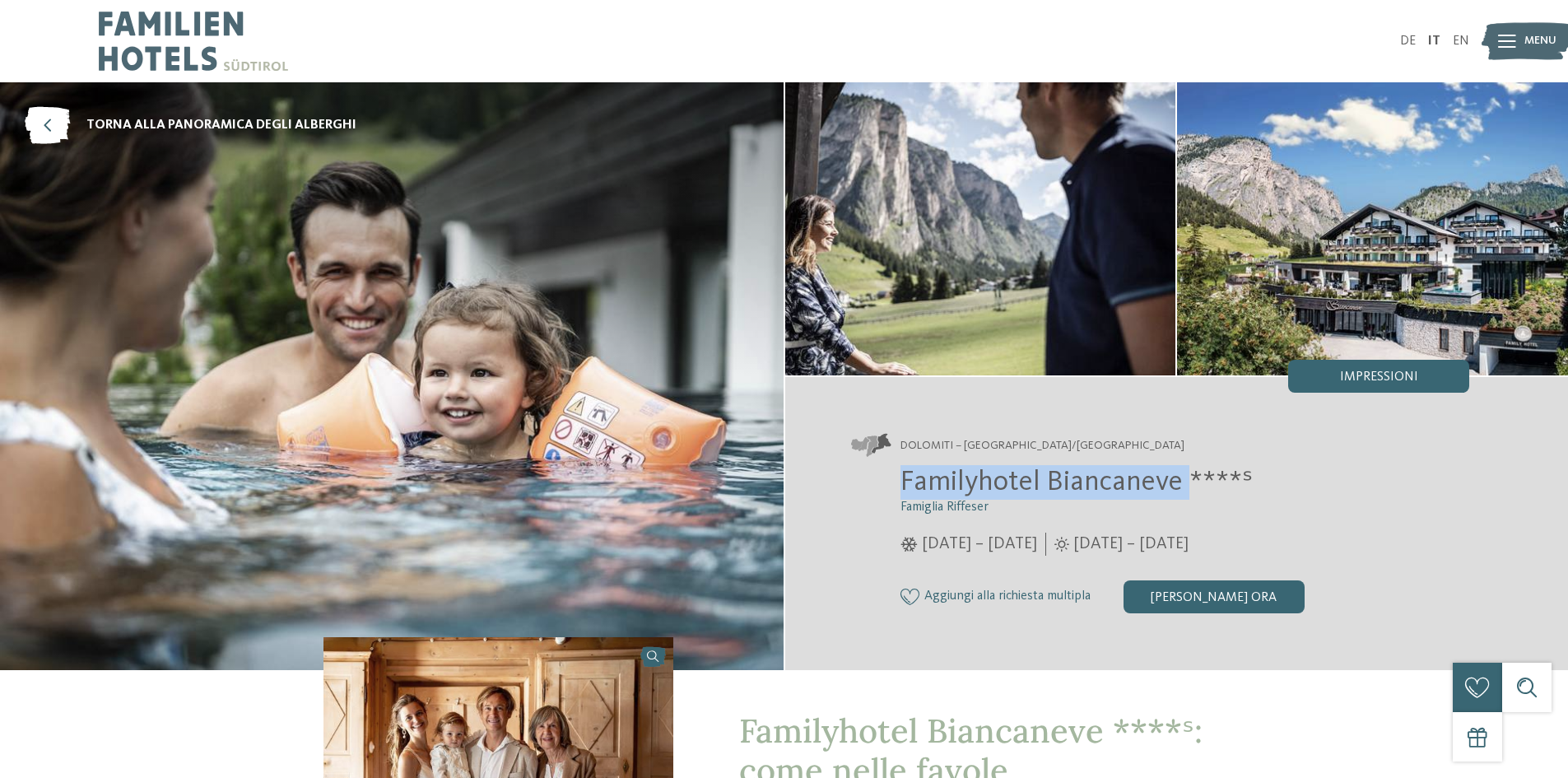
drag, startPoint x: 905, startPoint y: 483, endPoint x: 1185, endPoint y: 486, distance: 280.0
click at [1185, 487] on span "Familyhotel Biancaneve ****ˢ" at bounding box center [1076, 482] width 352 height 29
copy span "Familyhotel Biancaneve"
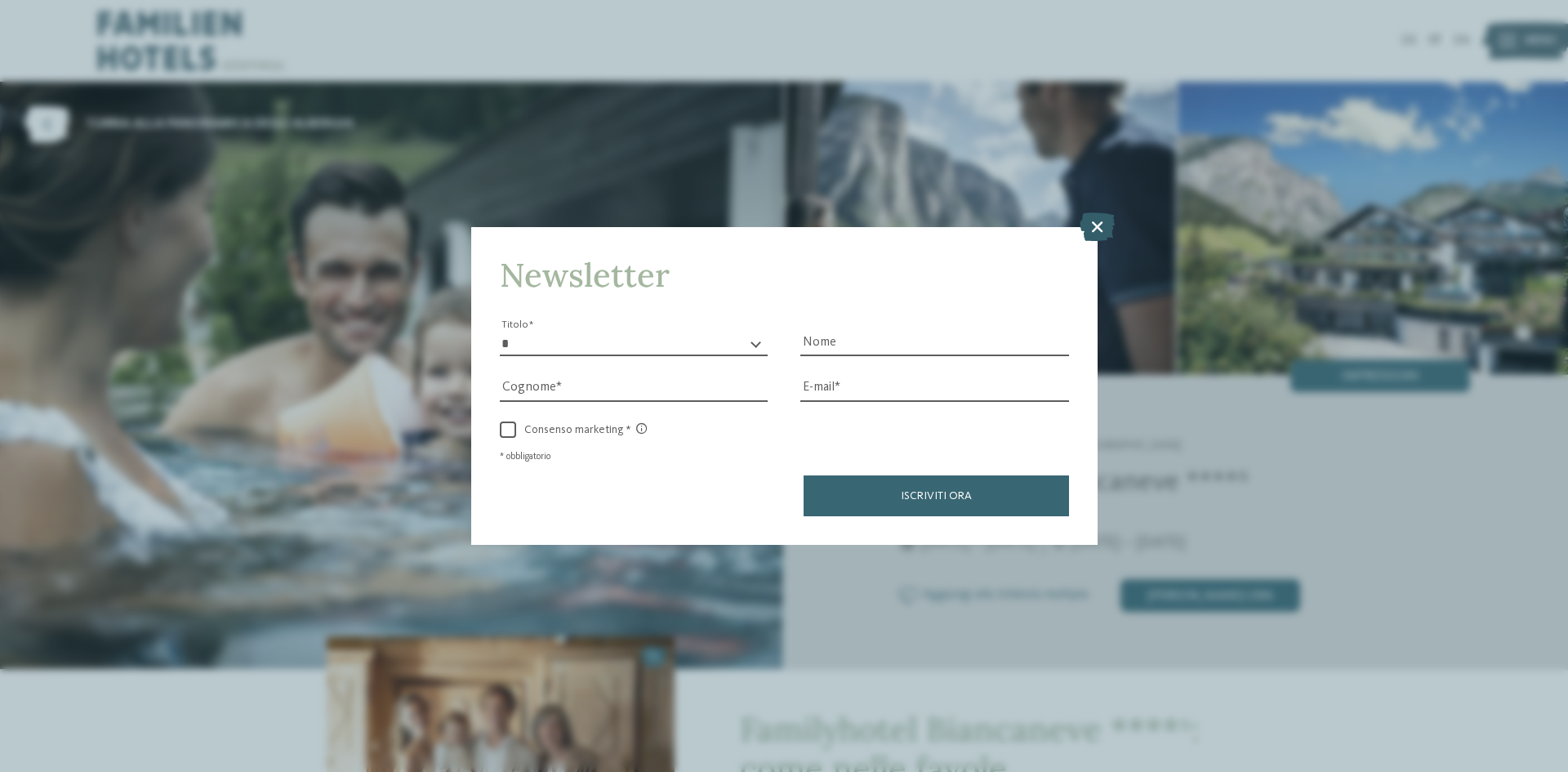
click at [1106, 229] on icon at bounding box center [1097, 227] width 35 height 29
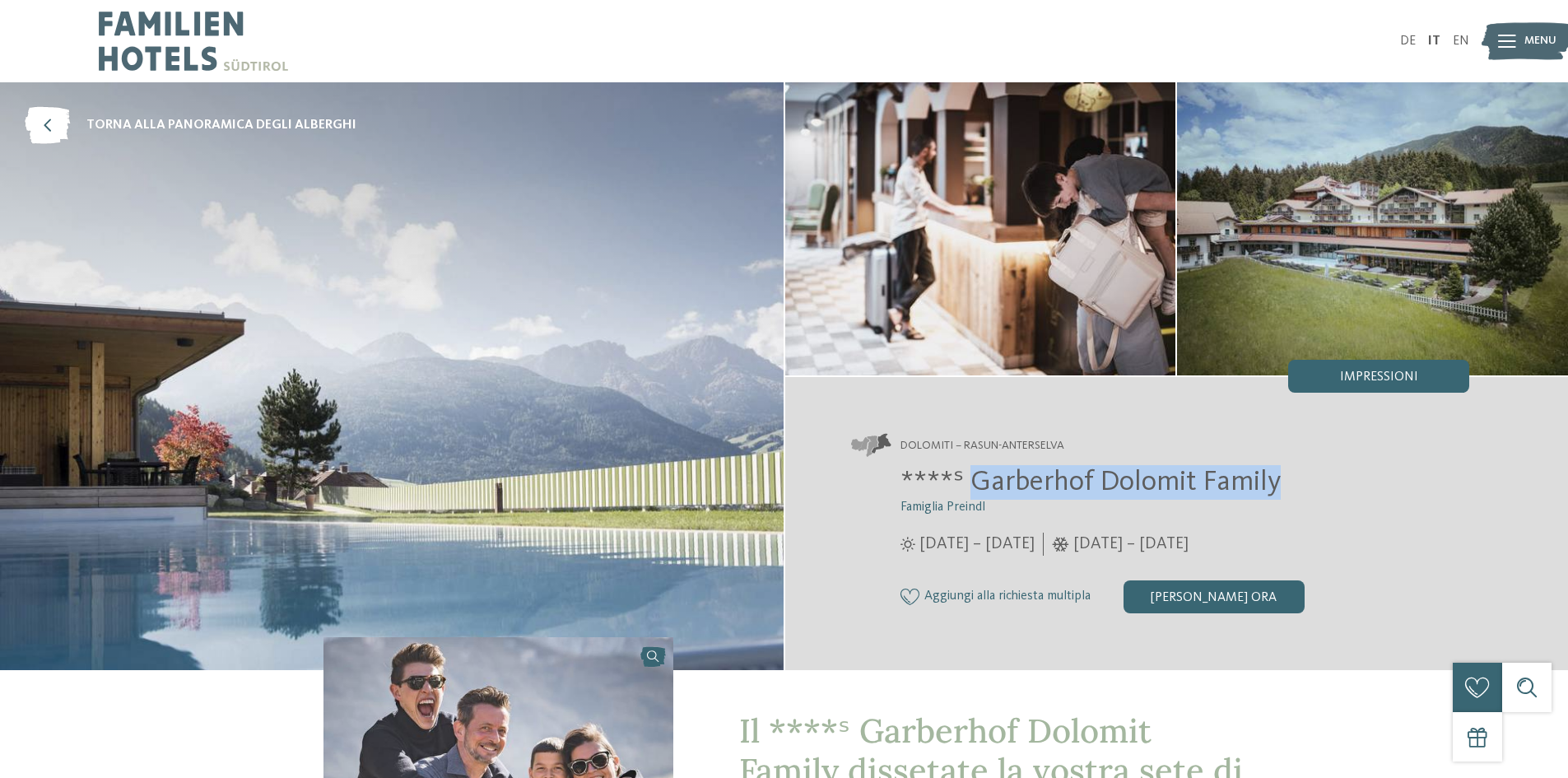
drag, startPoint x: 971, startPoint y: 483, endPoint x: 1282, endPoint y: 476, distance: 311.1
click at [1282, 476] on h2 "****ˢ Garberhof Dolomit Family" at bounding box center [1185, 483] width 569 height 35
copy span "Garberhof Dolomit Family"
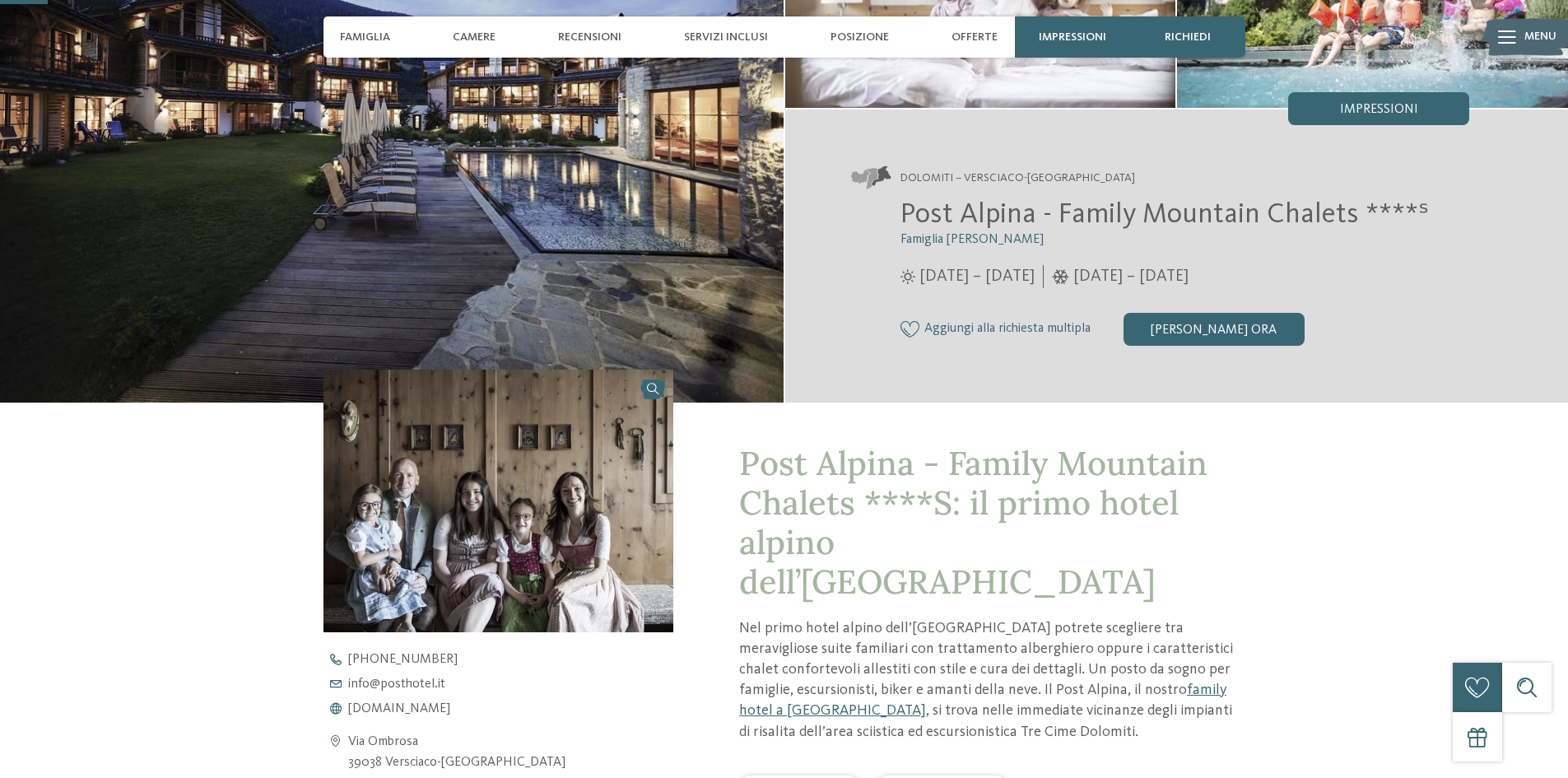
scroll to position [164, 0]
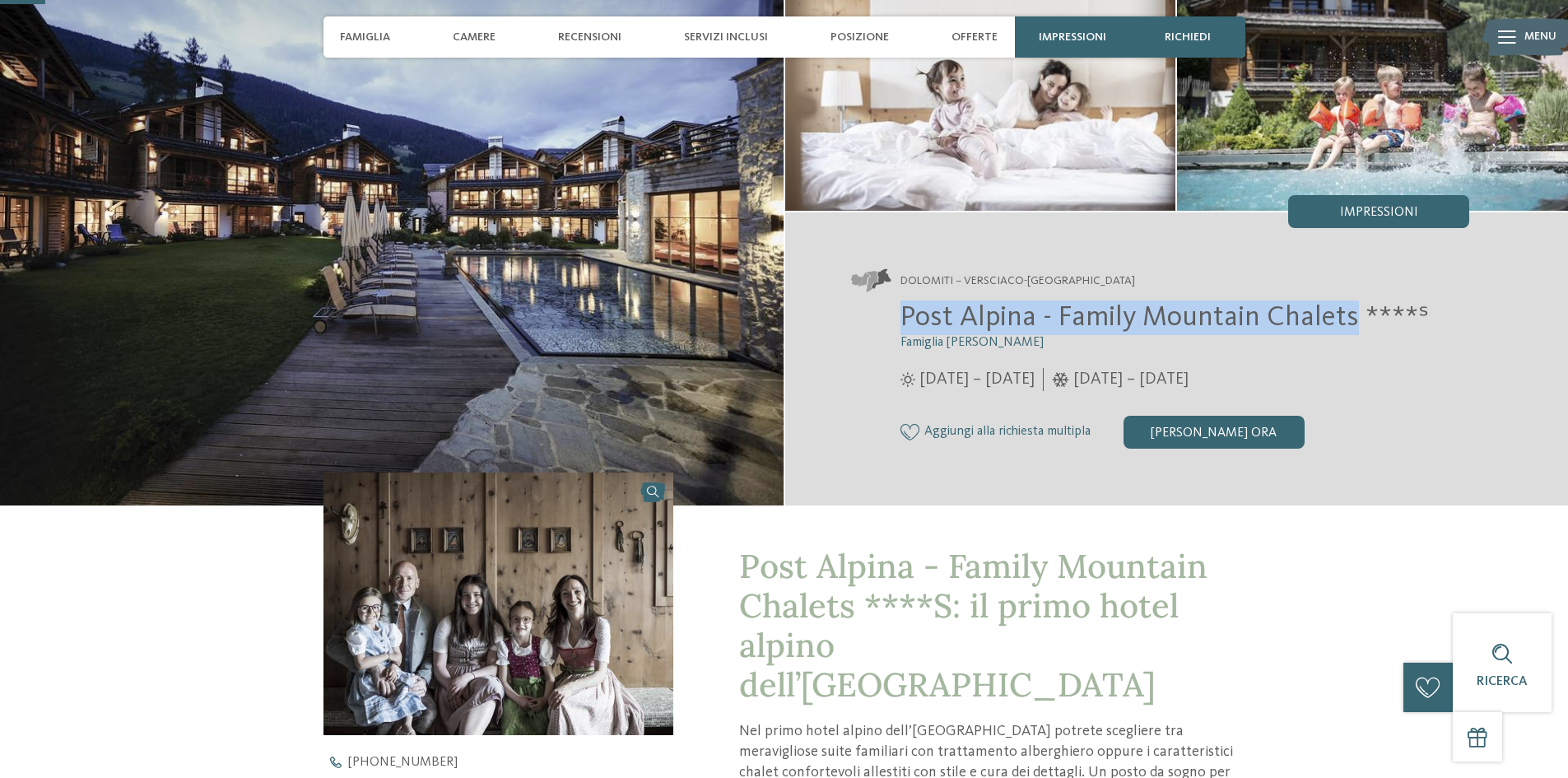
drag, startPoint x: 904, startPoint y: 316, endPoint x: 1353, endPoint y: 316, distance: 449.0
click at [1353, 316] on span "Post Alpina - Family Mountain Chalets ****ˢ" at bounding box center [1164, 317] width 528 height 29
copy span "Post Alpina - Family Mountain Chalets"
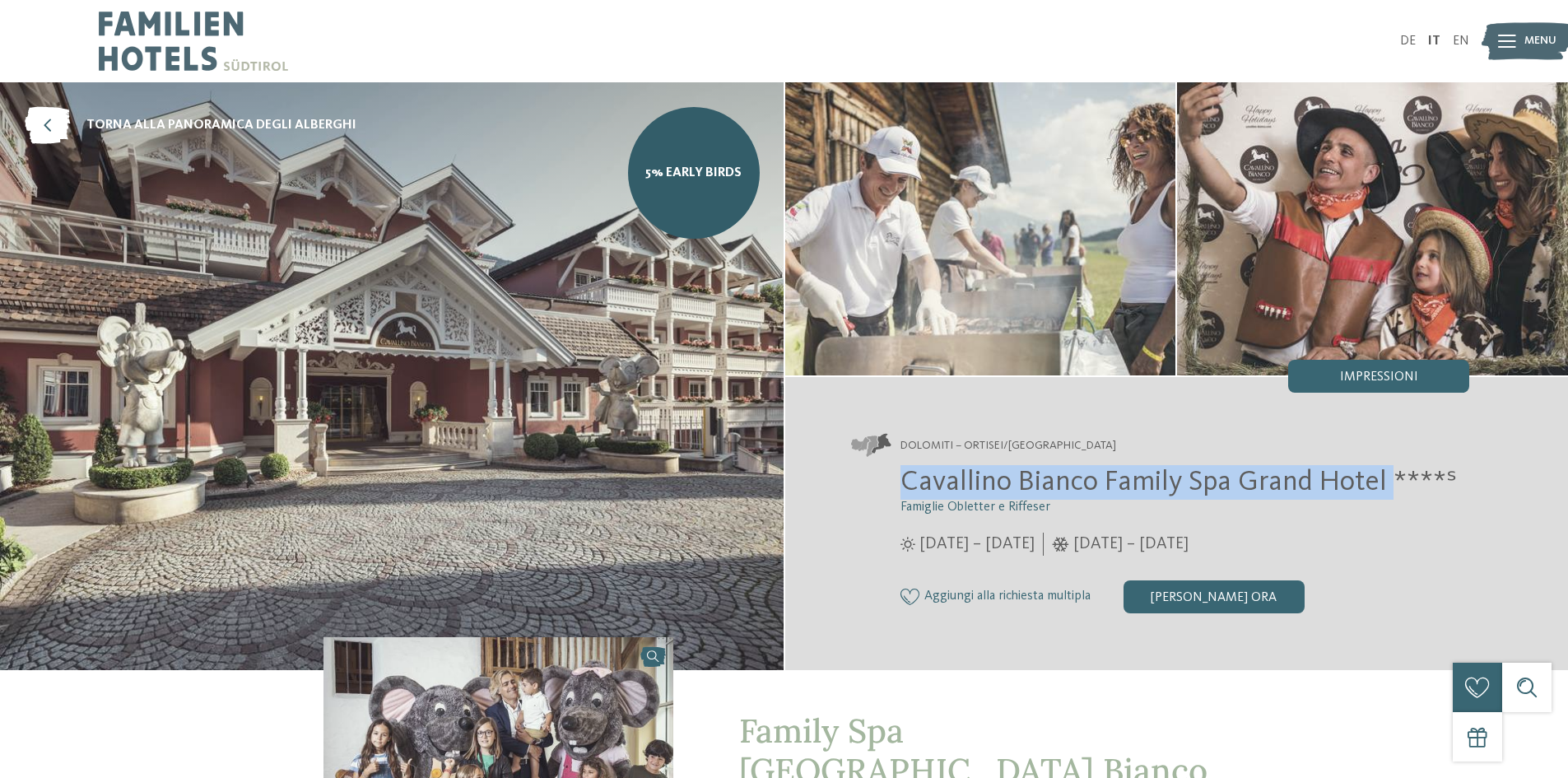
drag, startPoint x: 901, startPoint y: 483, endPoint x: 1388, endPoint y: 482, distance: 487.0
click at [1388, 482] on span "Cavallino Bianco Family Spa Grand Hotel ****ˢ" at bounding box center [1178, 482] width 557 height 29
copy span "Cavallino Bianco Family Spa [GEOGRAPHIC_DATA]"
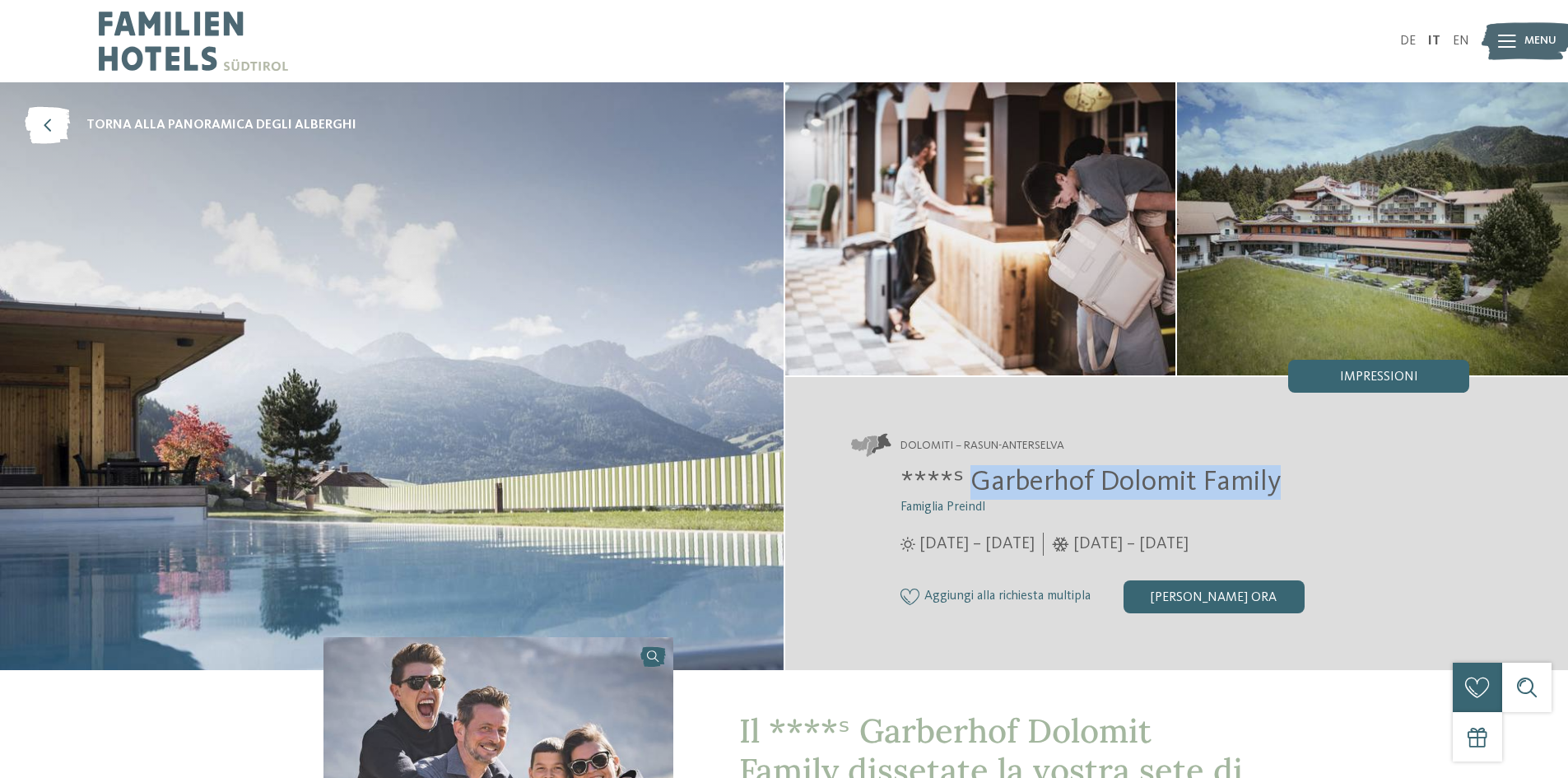
drag, startPoint x: 968, startPoint y: 480, endPoint x: 1284, endPoint y: 483, distance: 316.0
click at [1284, 483] on h2 "****ˢ Garberhof Dolomit Family" at bounding box center [1185, 483] width 569 height 35
copy span "Garberhof Dolomit Family"
